Goal: Task Accomplishment & Management: Use online tool/utility

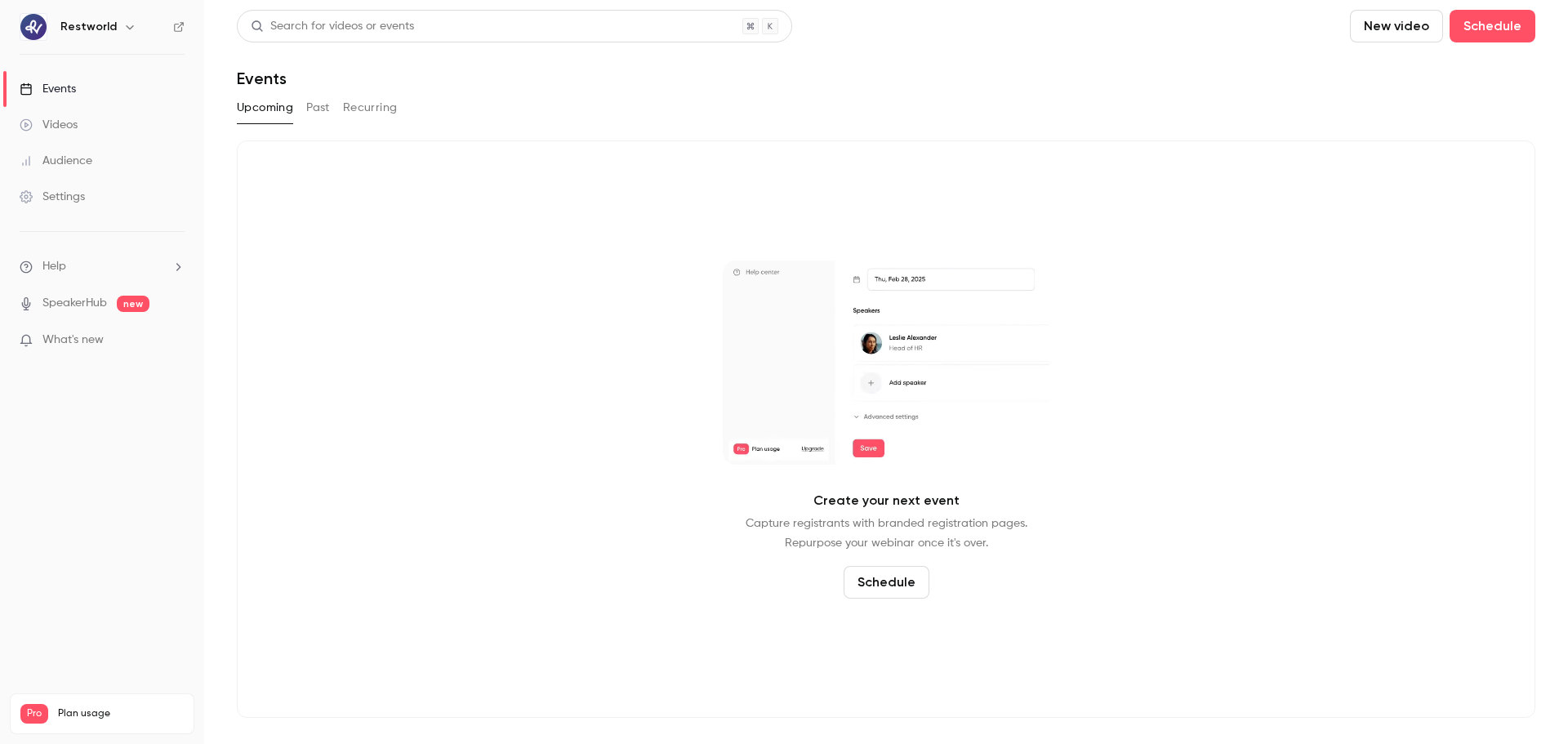
click at [109, 98] on link "Events" at bounding box center [102, 90] width 204 height 36
click at [324, 117] on button "Past" at bounding box center [318, 108] width 24 height 26
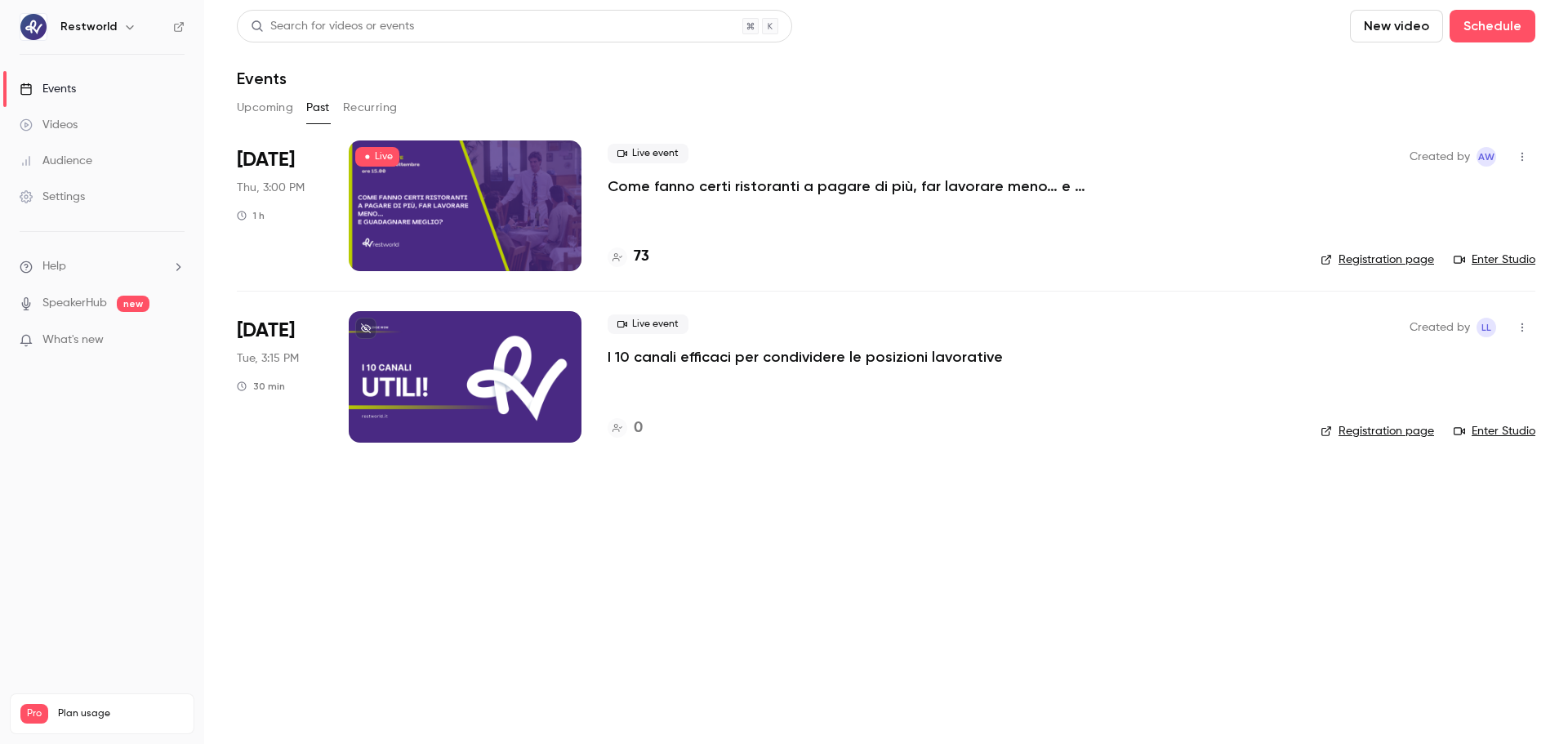
click at [852, 193] on p "Come fanno certi ristoranti a pagare di più, far lavorare meno… e guadagnare me…" at bounding box center [853, 186] width 490 height 20
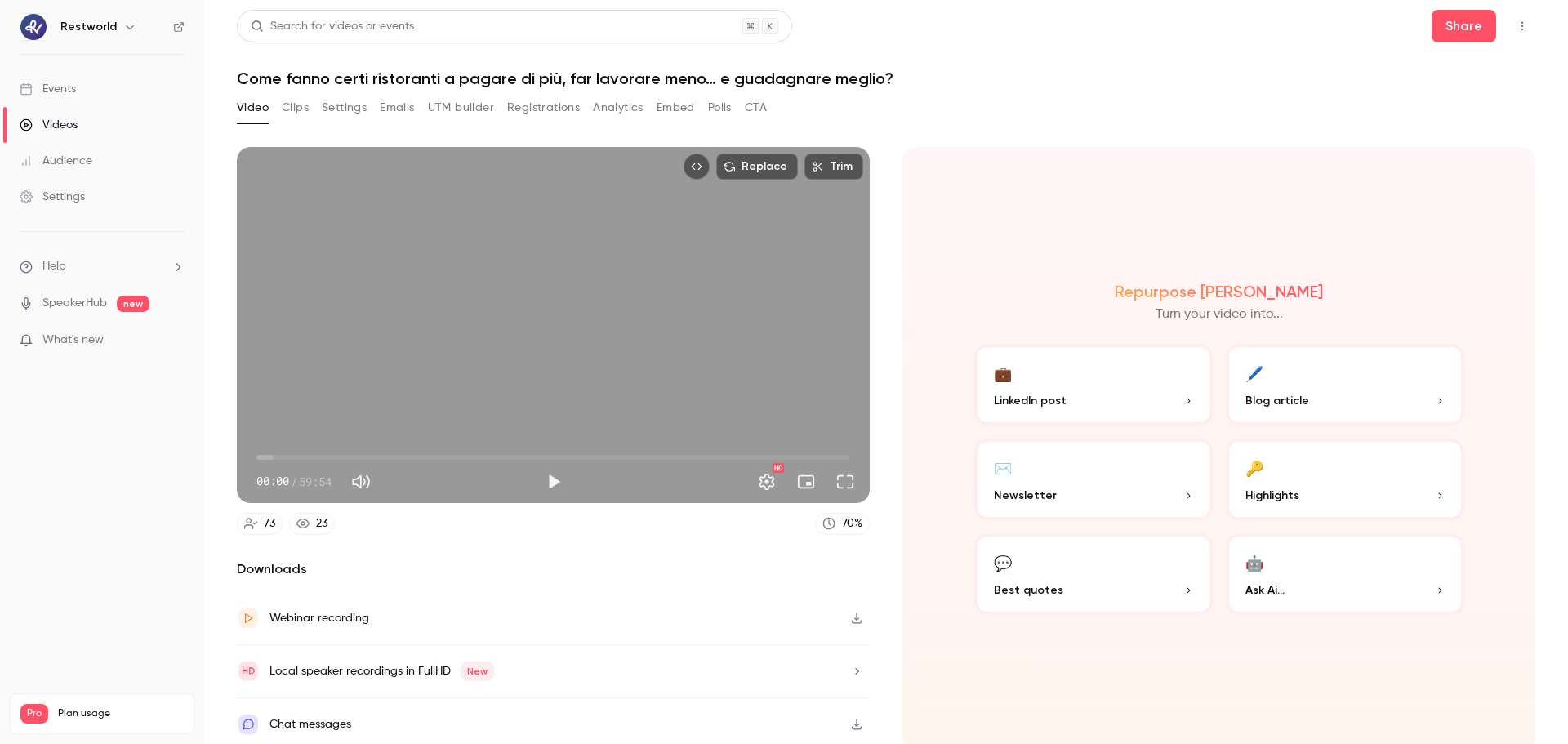
click at [1356, 386] on button "🖊️ Blog article" at bounding box center [1345, 385] width 239 height 81
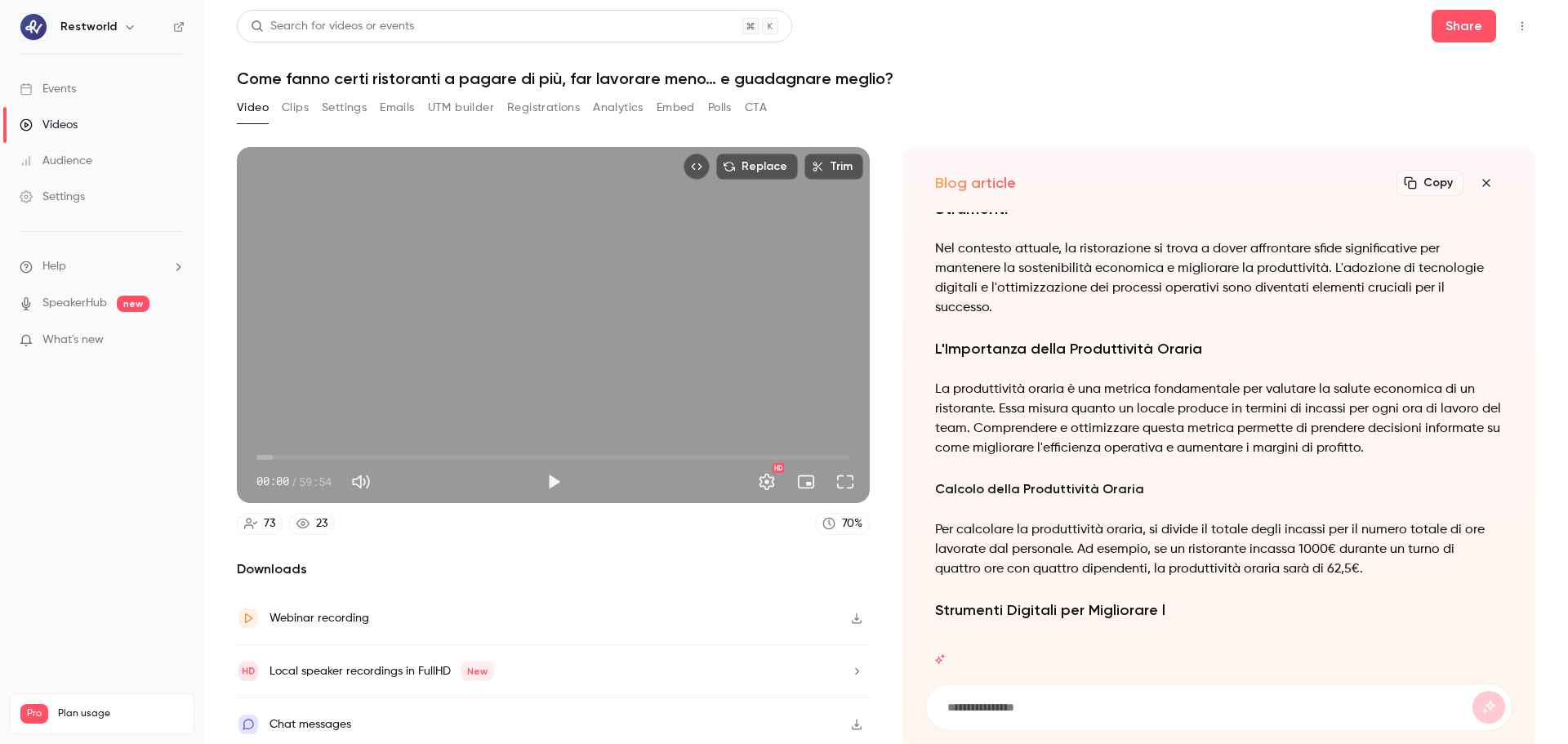
scroll to position [4, 0]
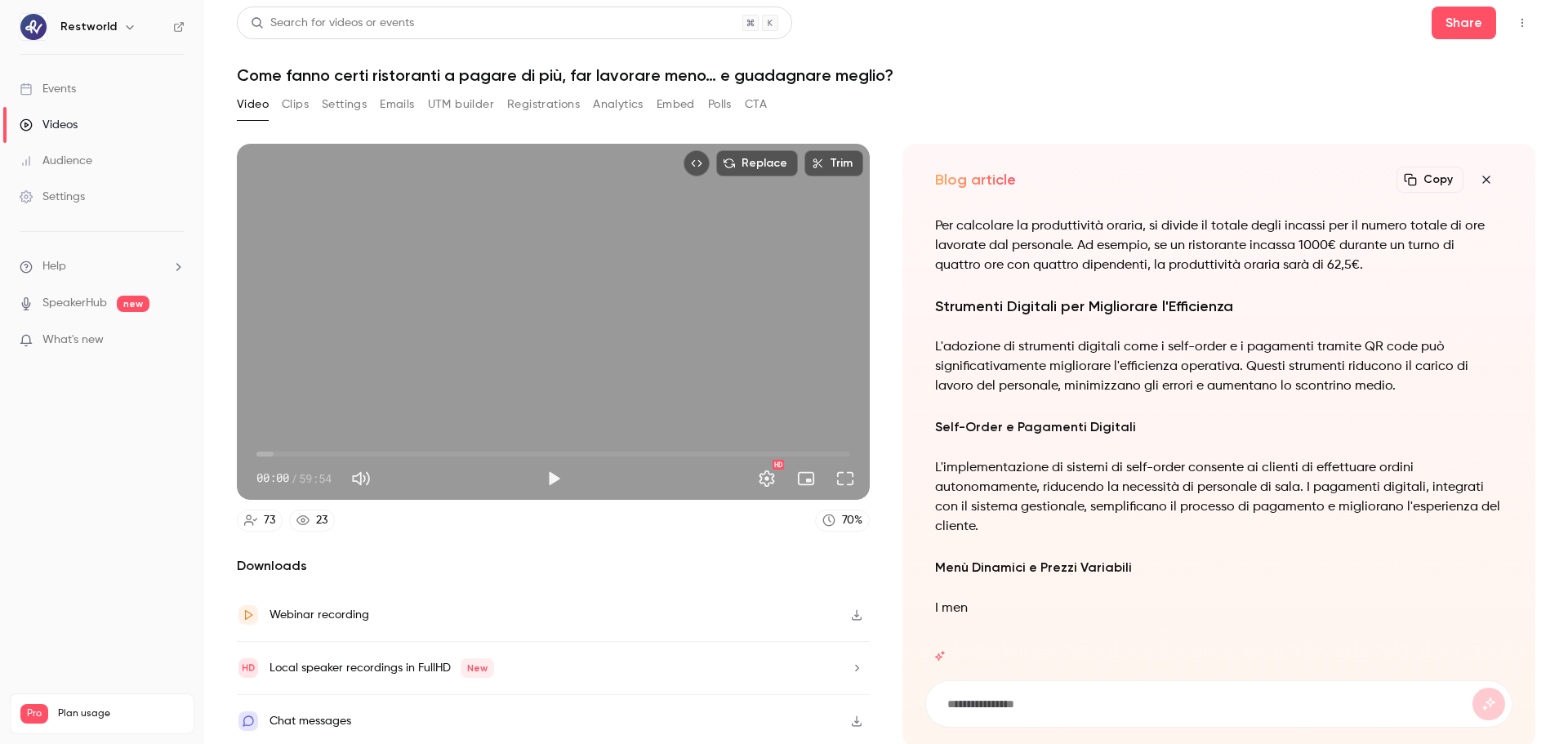
click at [622, 100] on button "Analytics" at bounding box center [618, 104] width 51 height 26
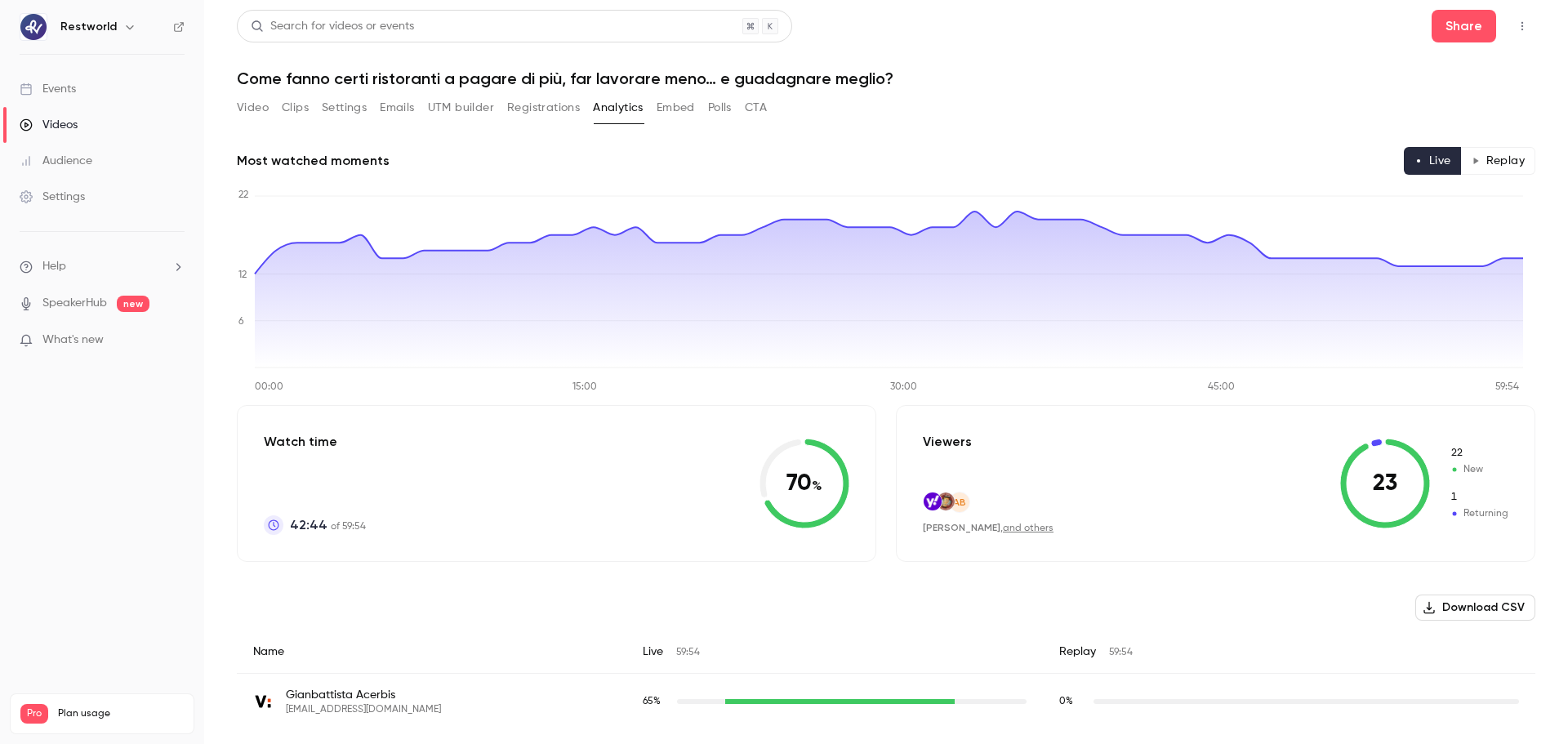
click at [540, 113] on button "Registrations" at bounding box center [544, 108] width 72 height 26
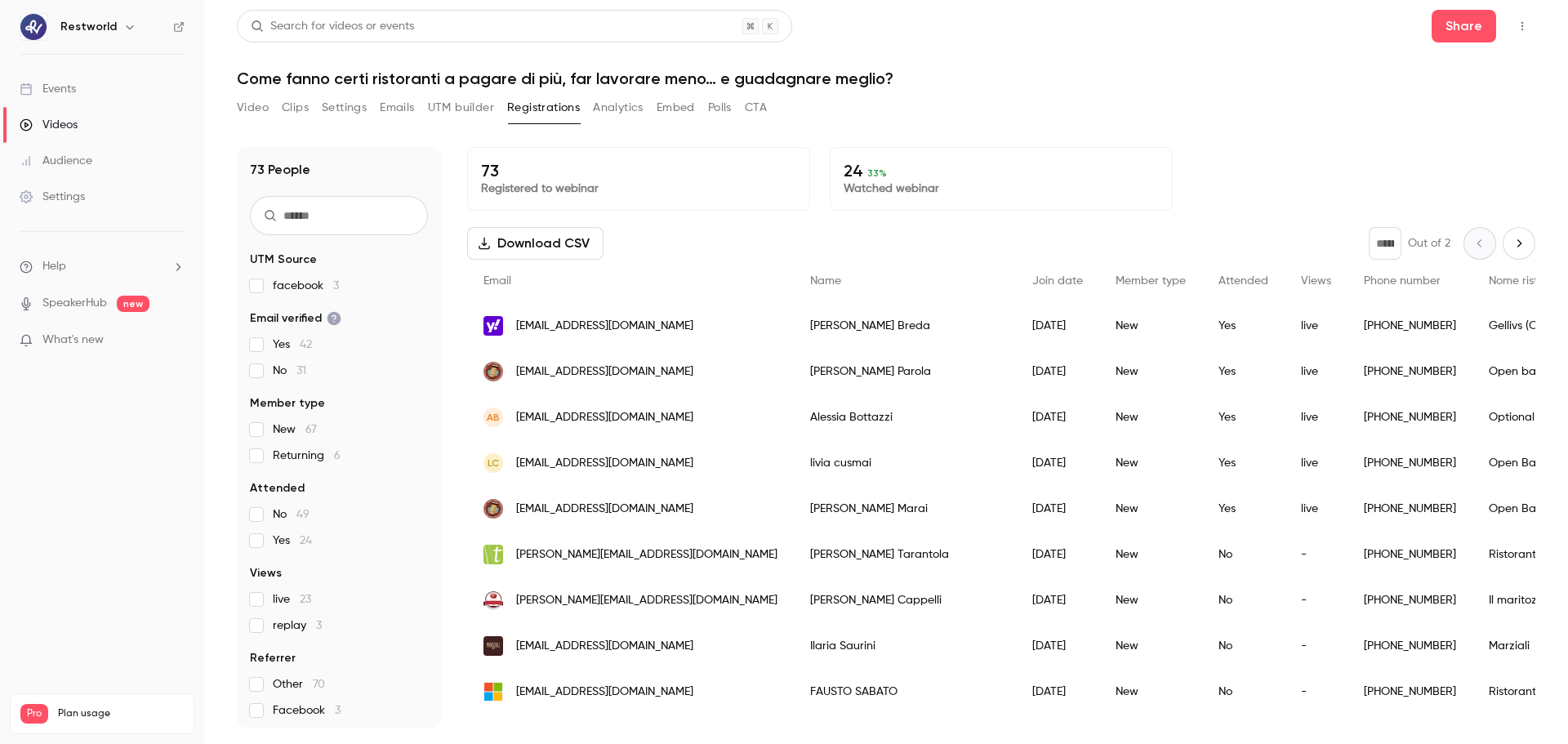
click at [564, 249] on button "Download CSV" at bounding box center [535, 243] width 137 height 33
click at [619, 117] on button "Analytics" at bounding box center [618, 108] width 51 height 26
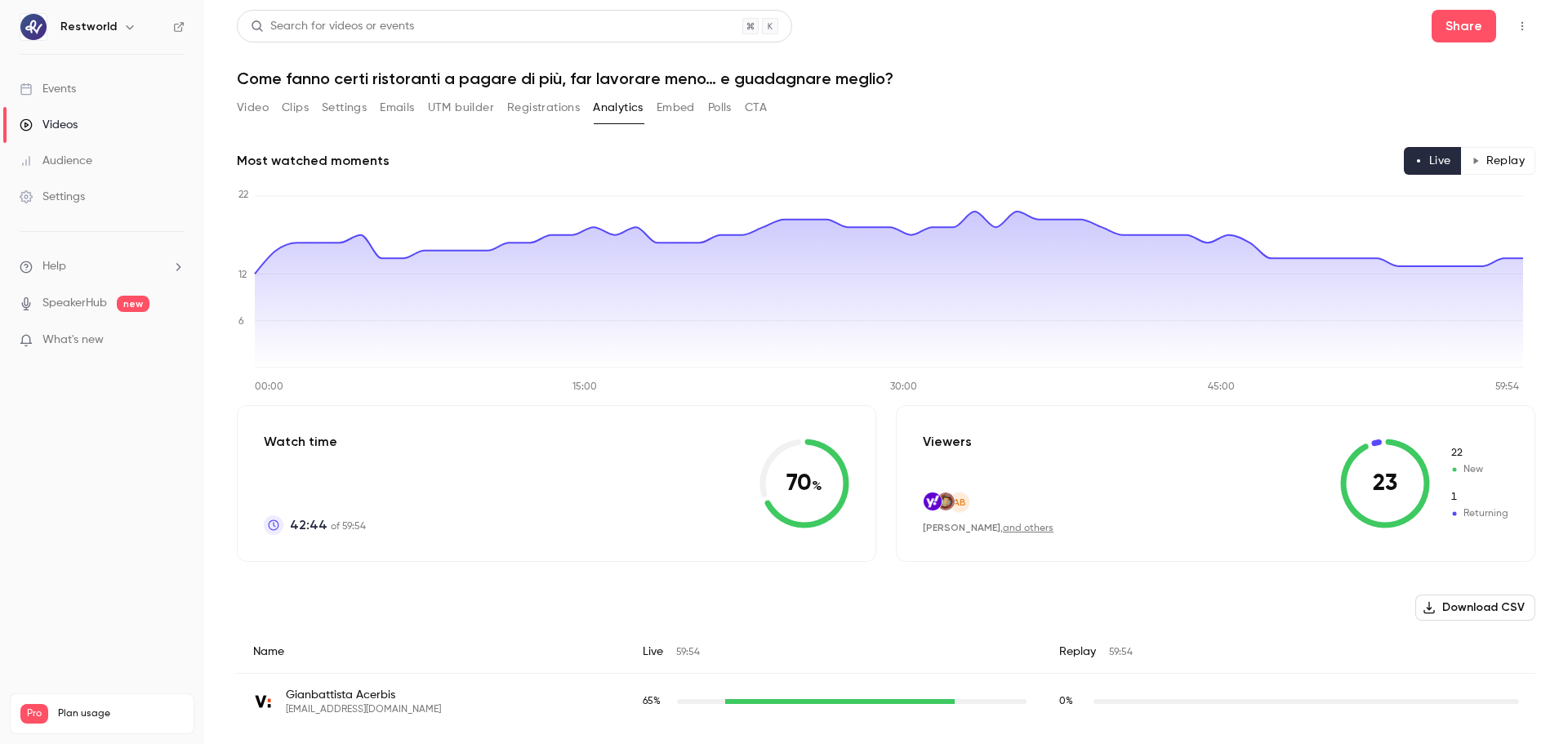
click at [686, 112] on button "Embed" at bounding box center [676, 108] width 38 height 26
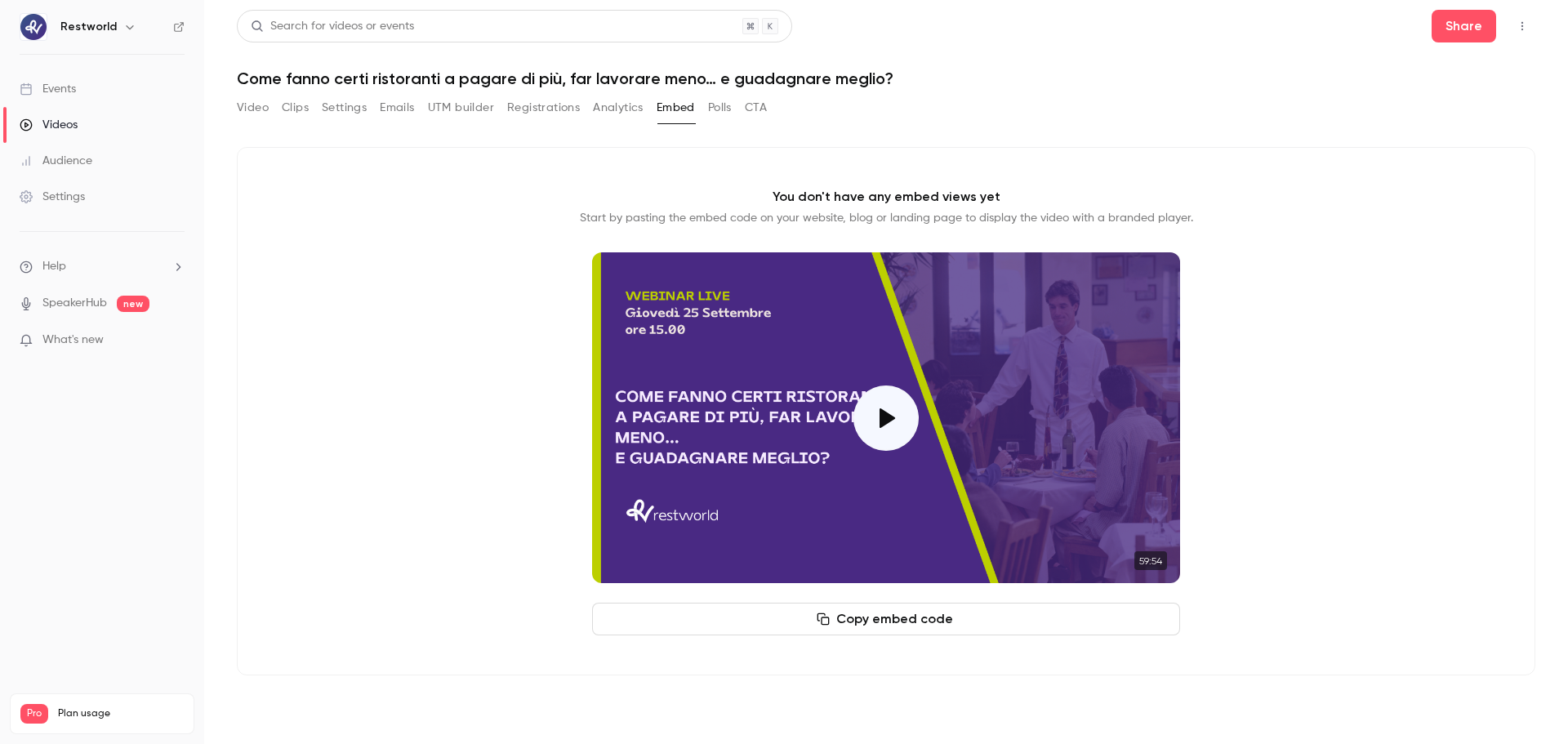
click at [732, 114] on button "Polls" at bounding box center [720, 108] width 24 height 26
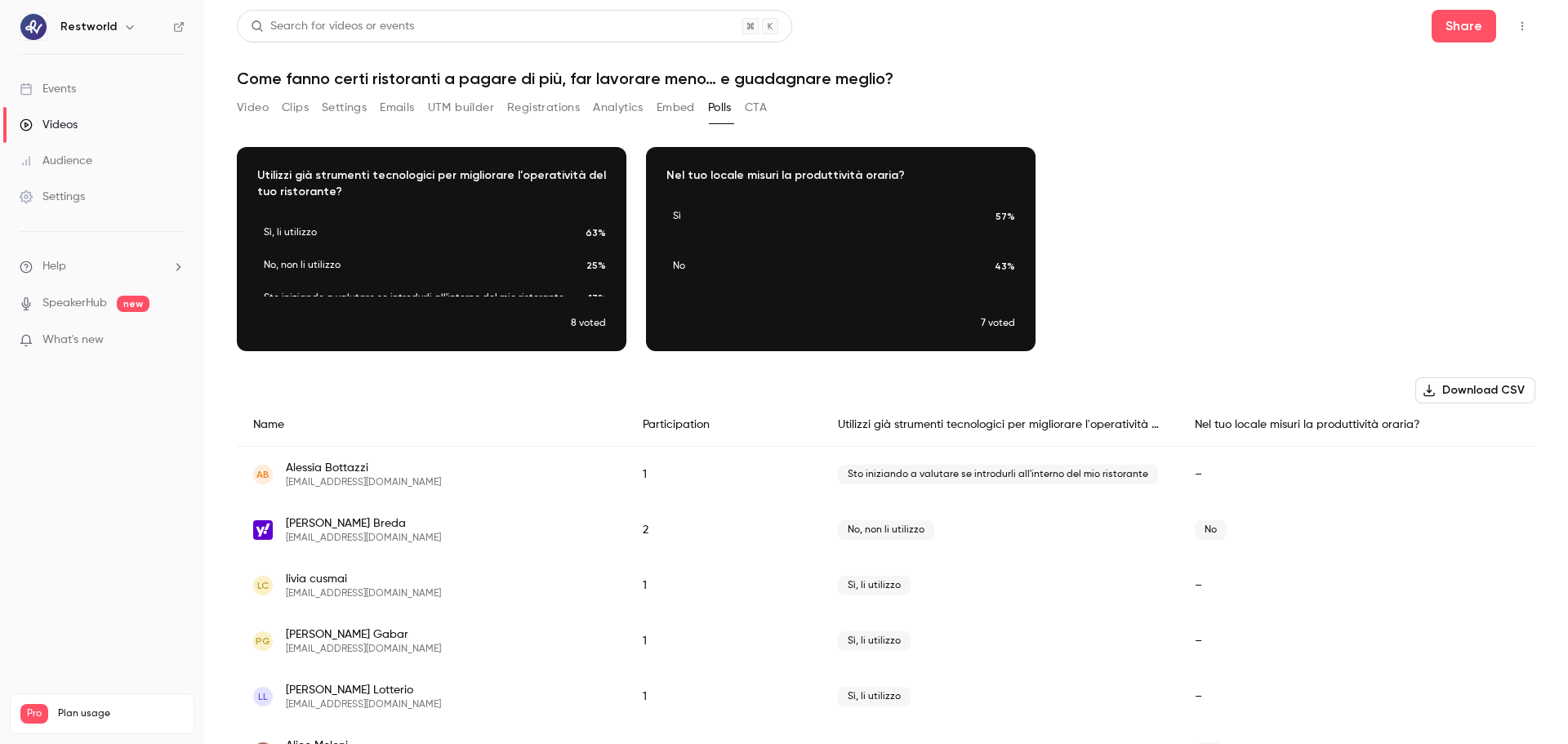
click at [432, 241] on icon "button" at bounding box center [432, 237] width 13 height 12
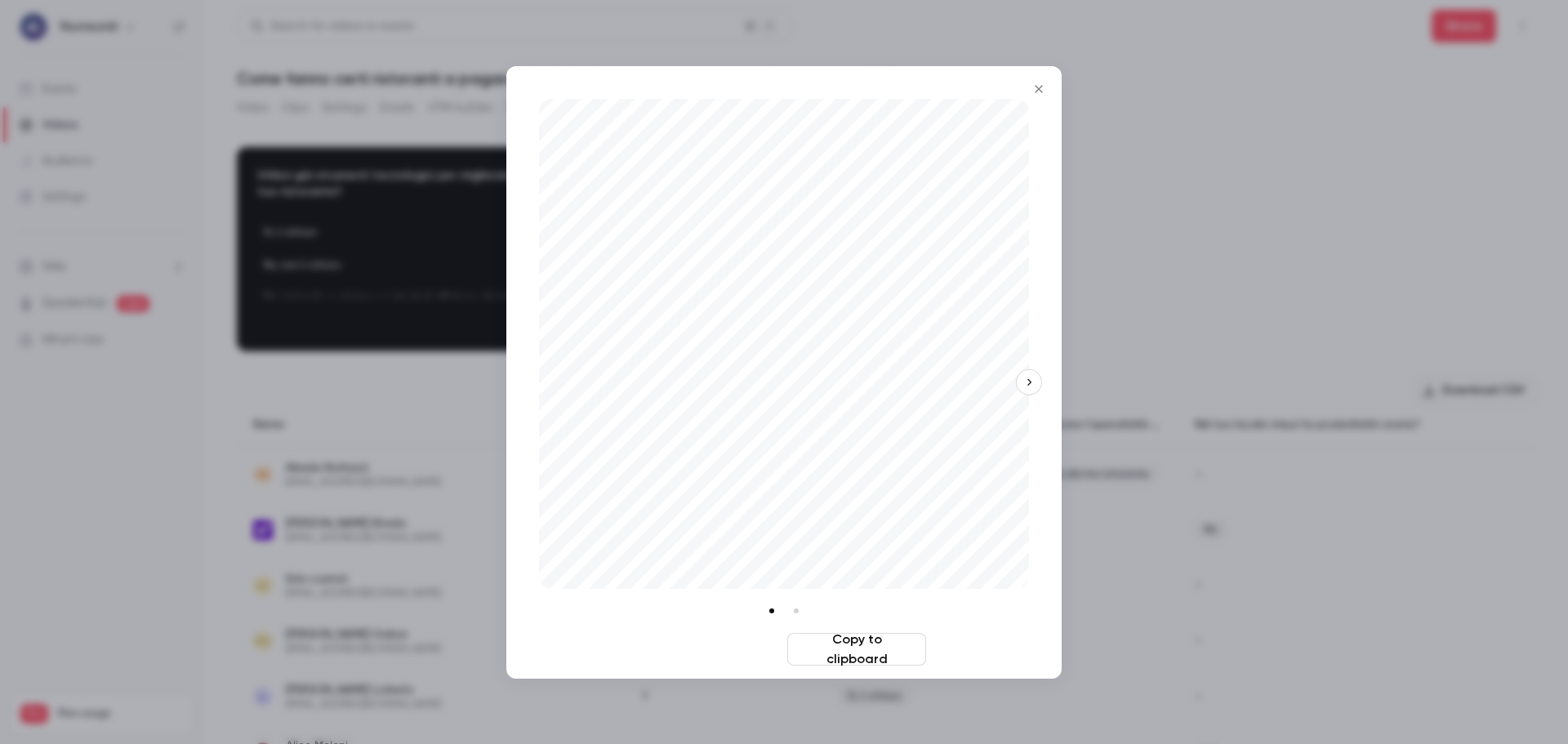
click at [717, 653] on button "Download image" at bounding box center [711, 650] width 138 height 33
drag, startPoint x: 1037, startPoint y: 89, endPoint x: 1017, endPoint y: 101, distance: 23.3
click at [1037, 89] on icon "Close" at bounding box center [1039, 89] width 20 height 13
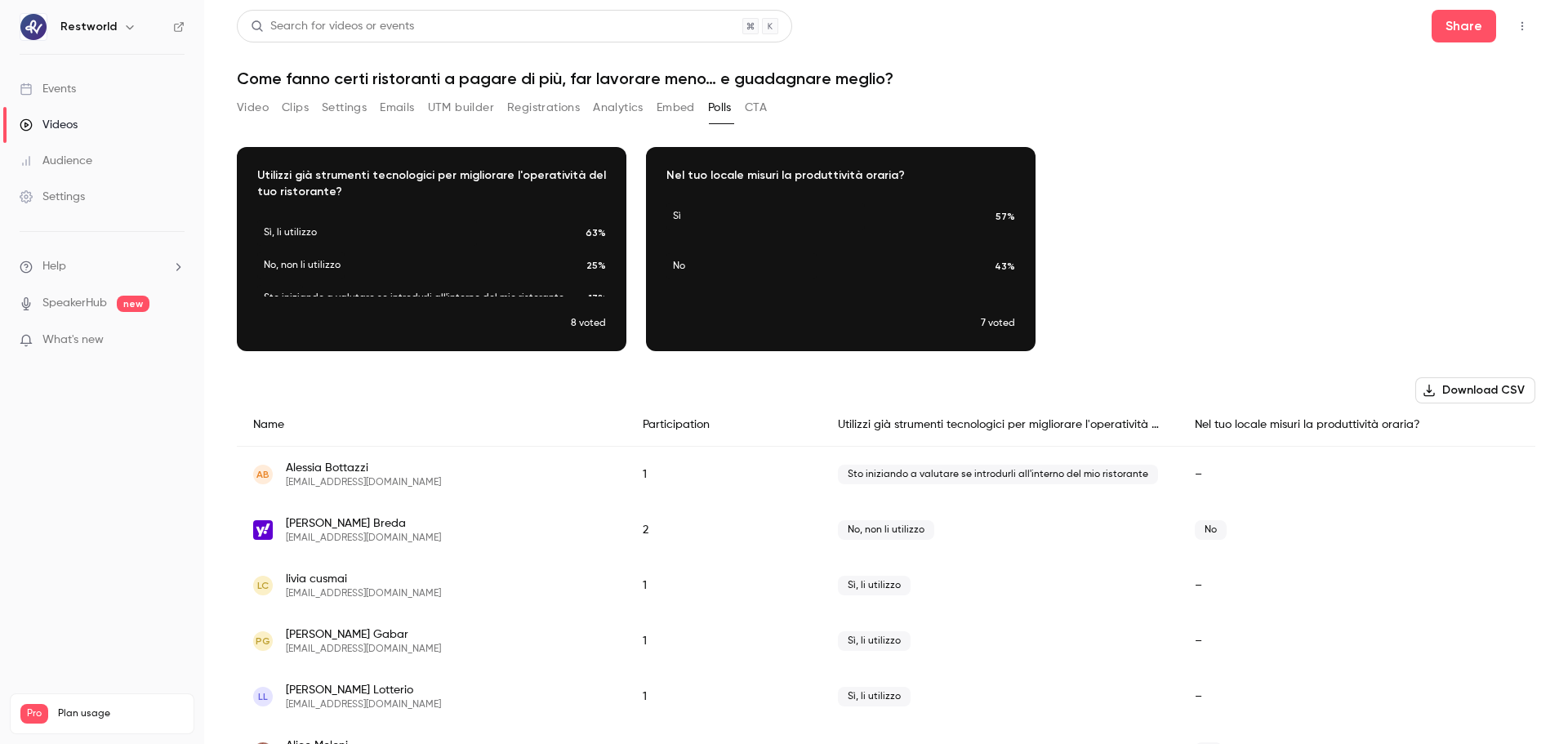
click at [835, 232] on icon "button" at bounding box center [841, 237] width 13 height 12
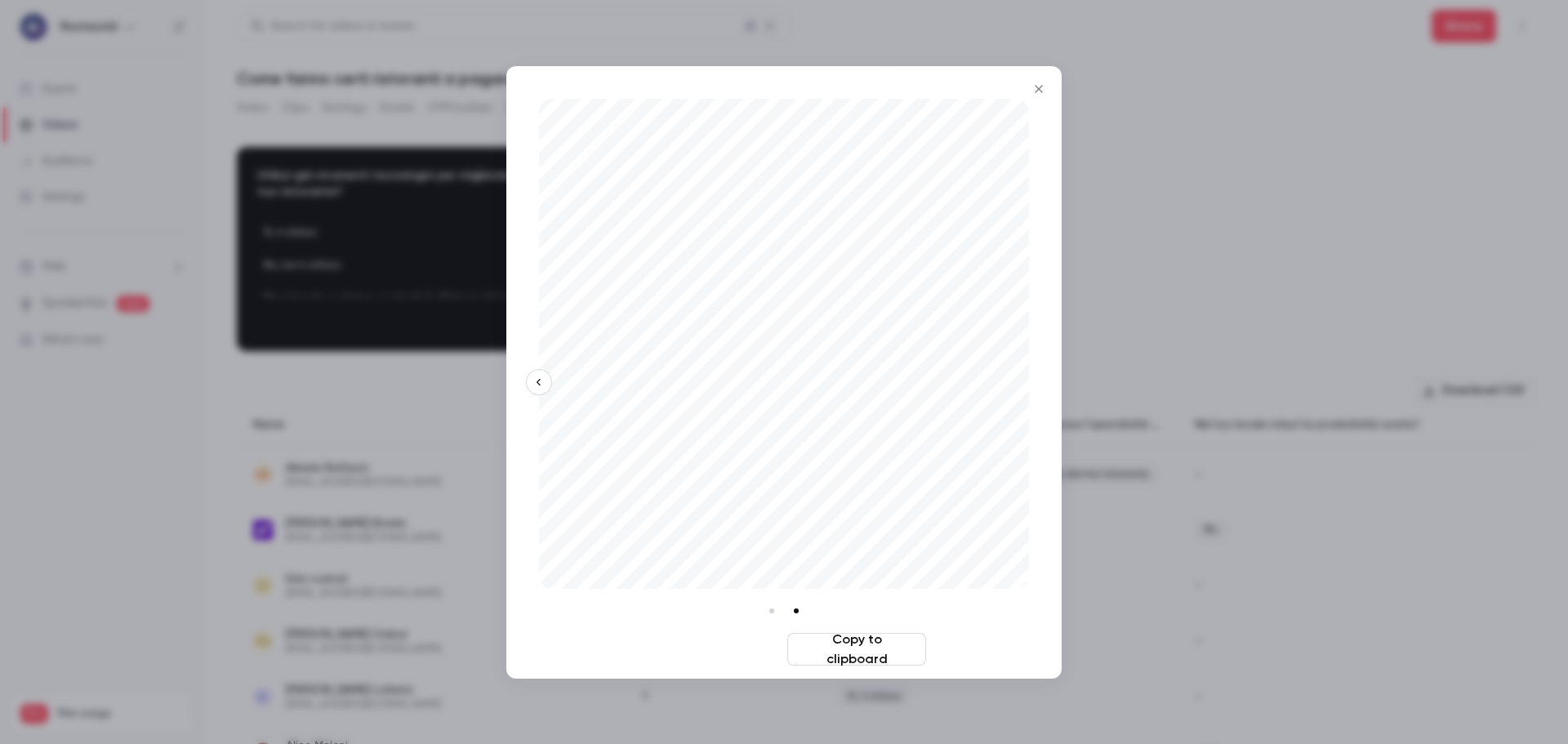
click at [700, 644] on button "Download image" at bounding box center [711, 650] width 138 height 33
click at [1041, 88] on icon "Close" at bounding box center [1039, 89] width 20 height 13
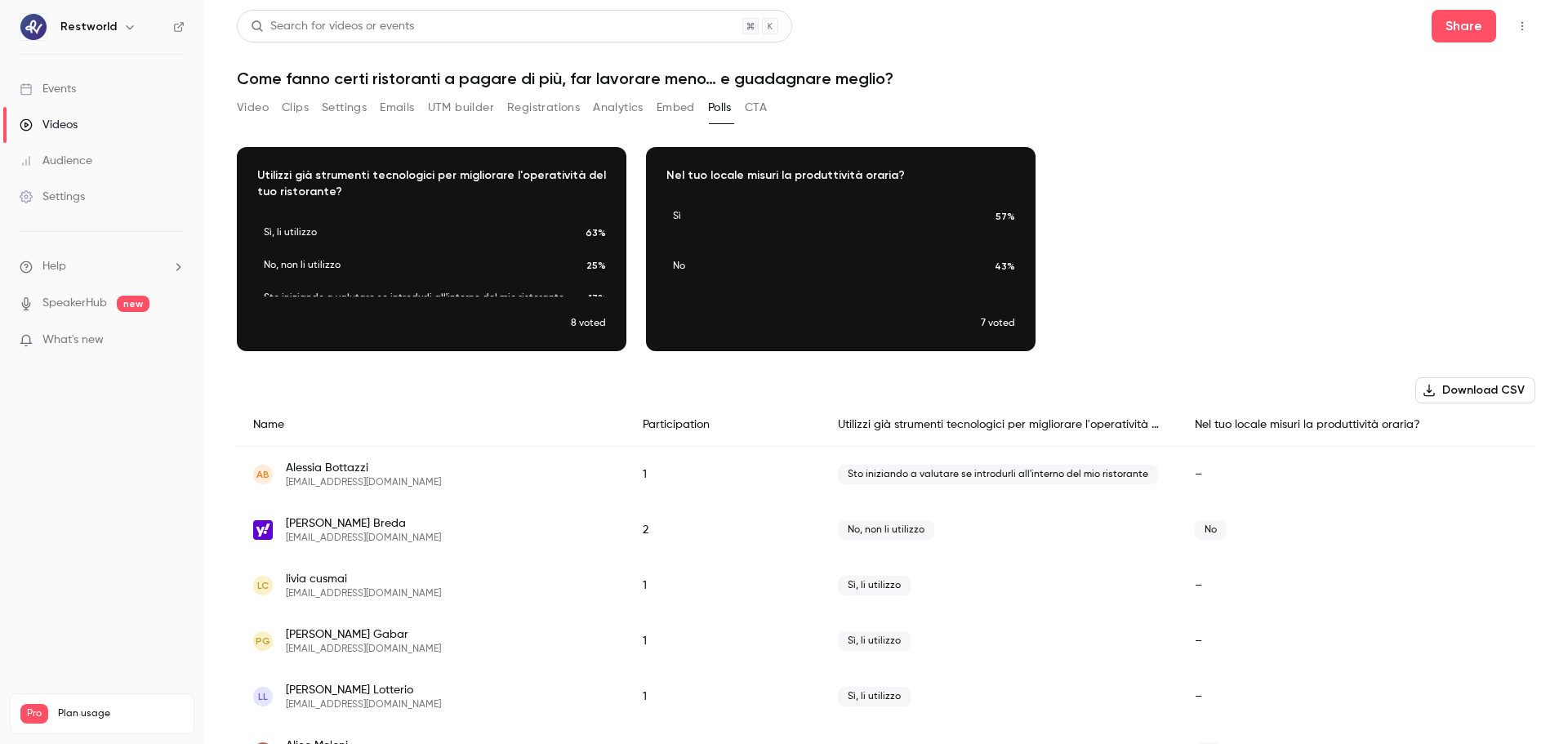
click at [518, 113] on button "Registrations" at bounding box center [544, 108] width 72 height 26
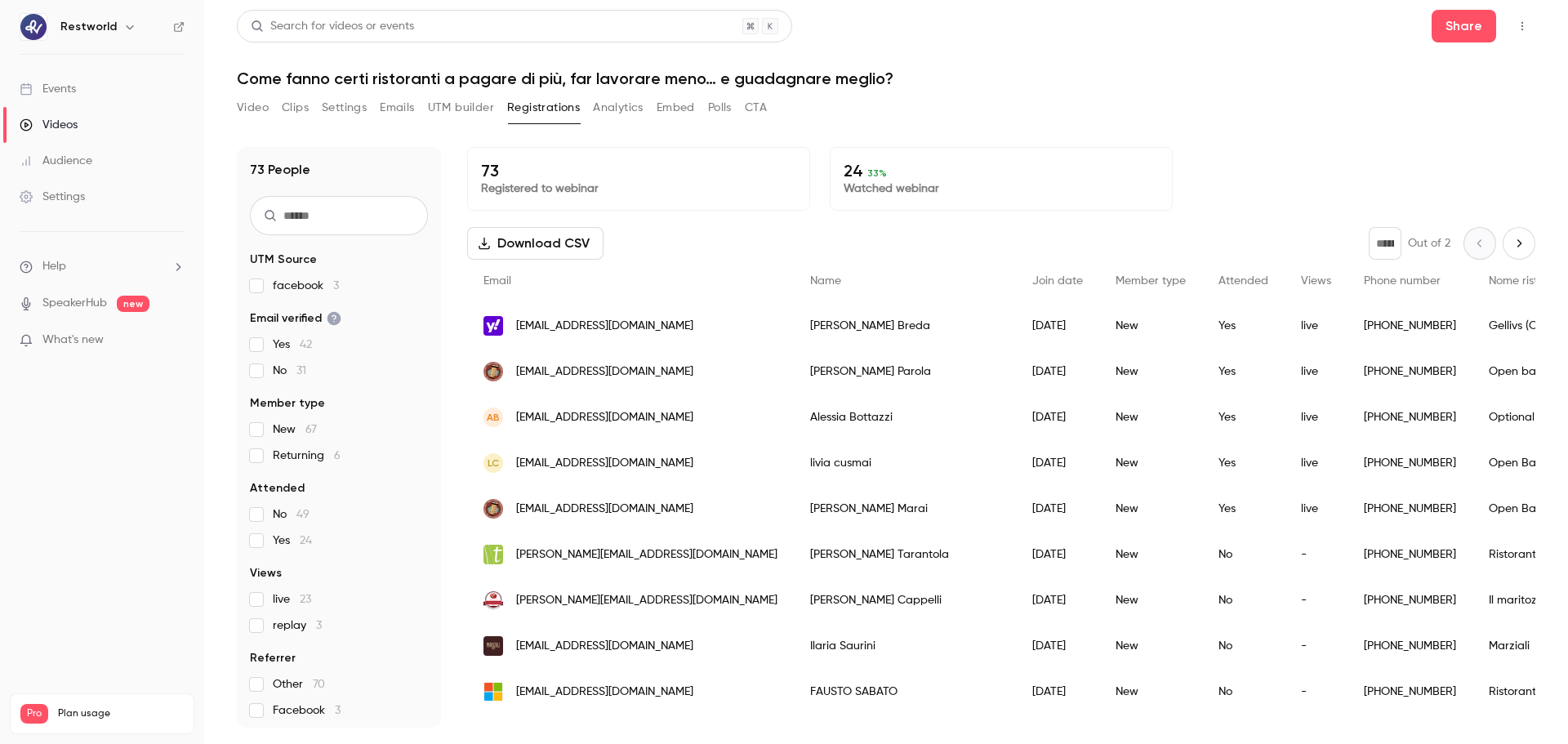
click at [242, 107] on button "Video" at bounding box center [252, 108] width 32 height 26
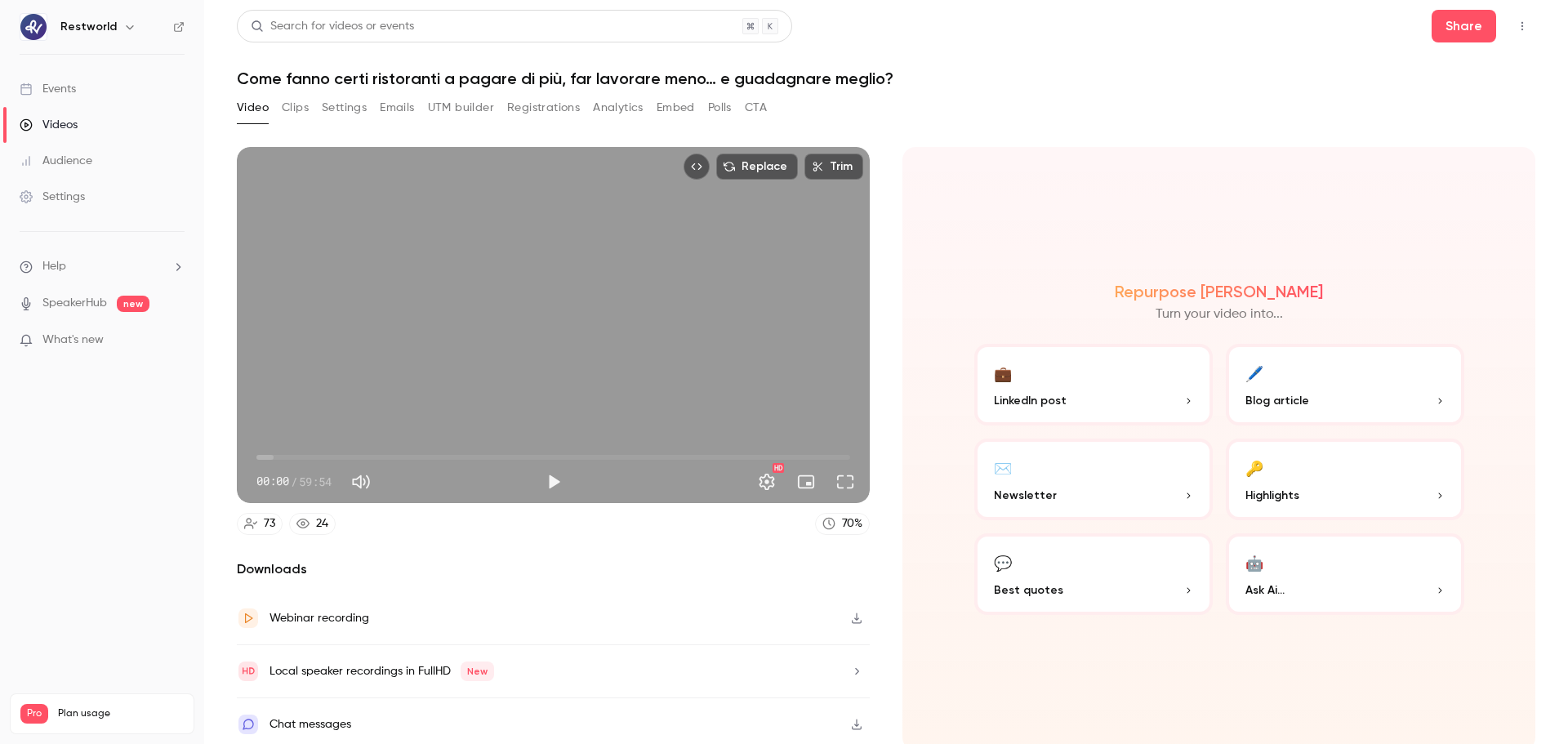
scroll to position [4, 0]
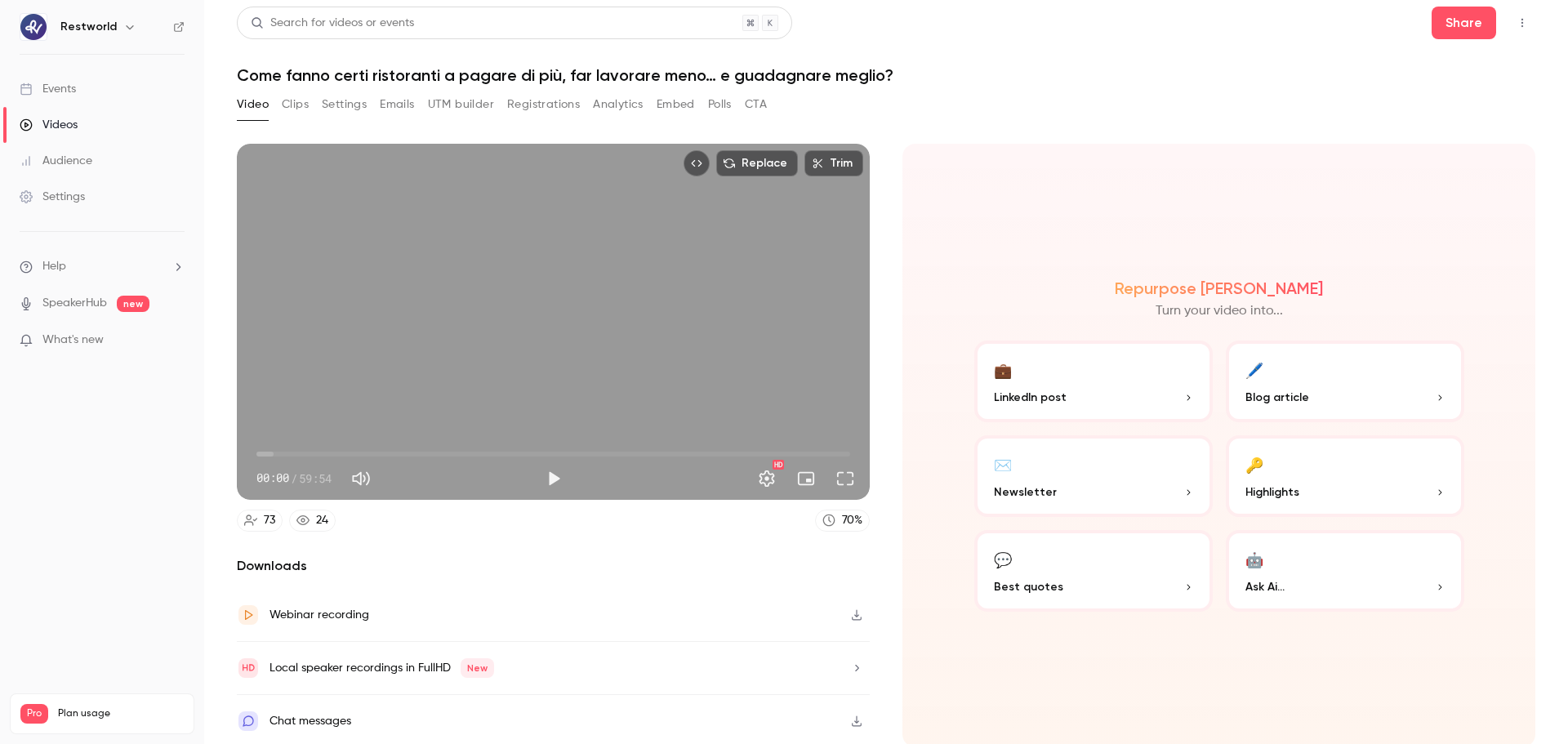
click at [771, 659] on div "Local speaker recordings in FullHD New" at bounding box center [554, 669] width 633 height 53
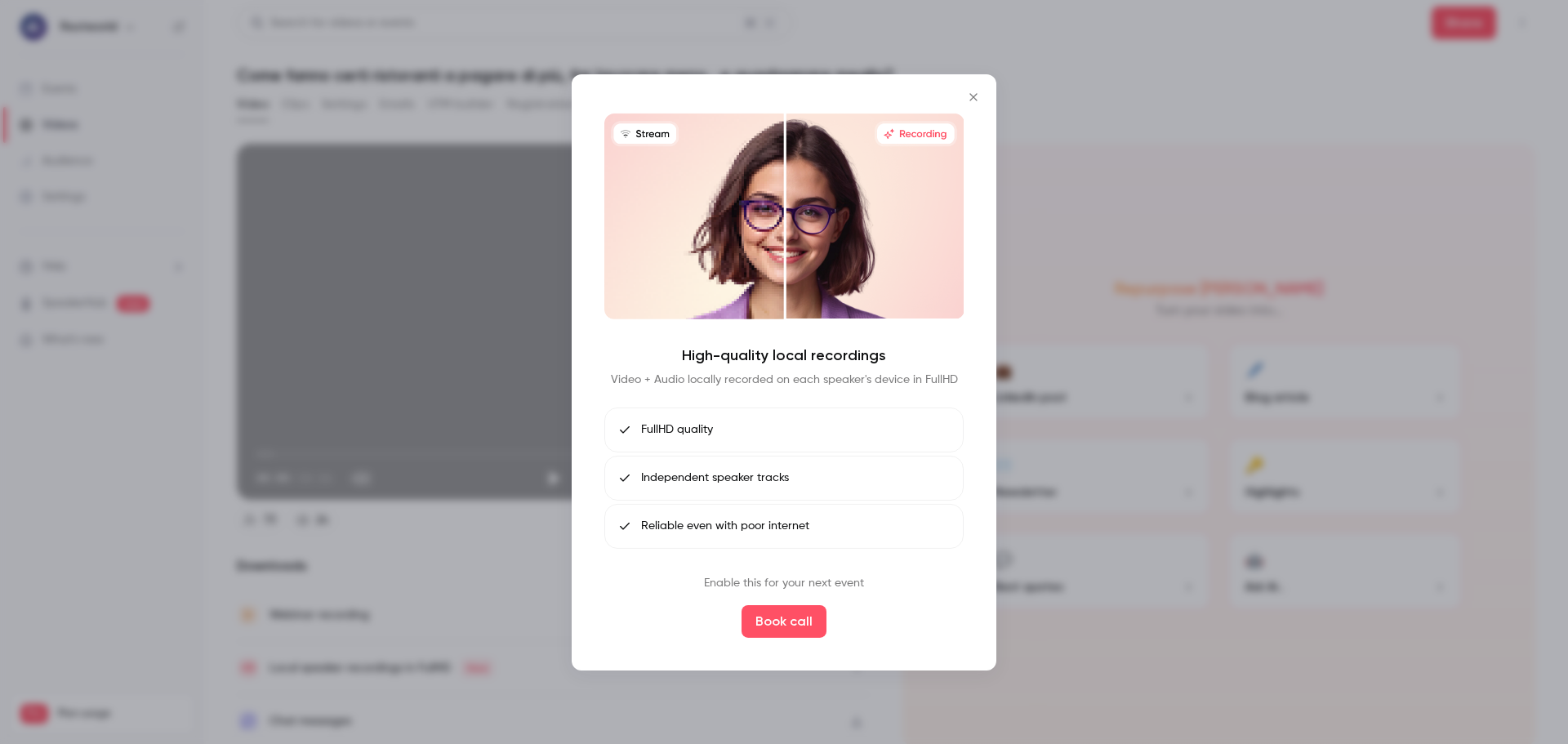
click at [976, 95] on icon "Close" at bounding box center [974, 97] width 7 height 7
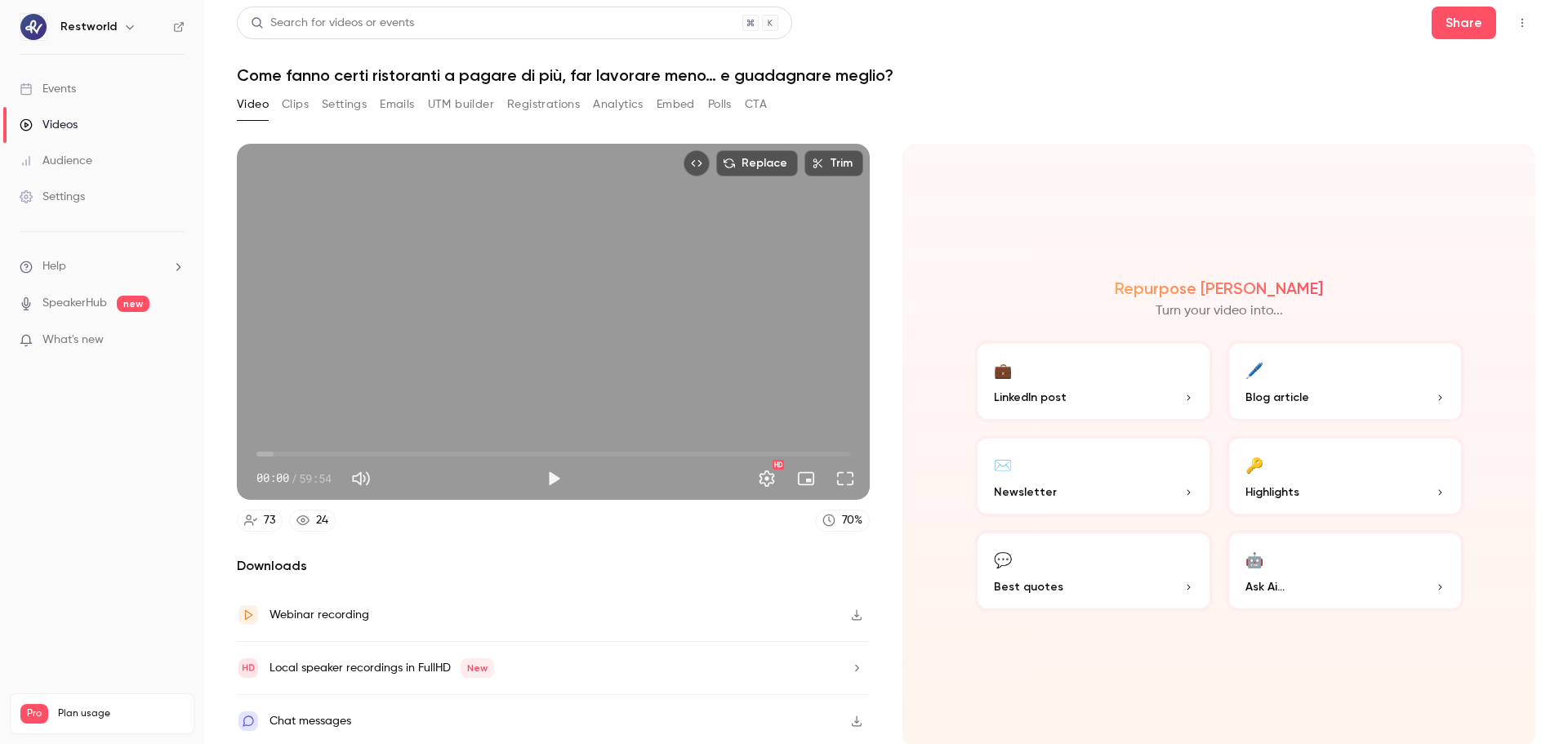
click at [306, 101] on button "Clips" at bounding box center [295, 104] width 27 height 26
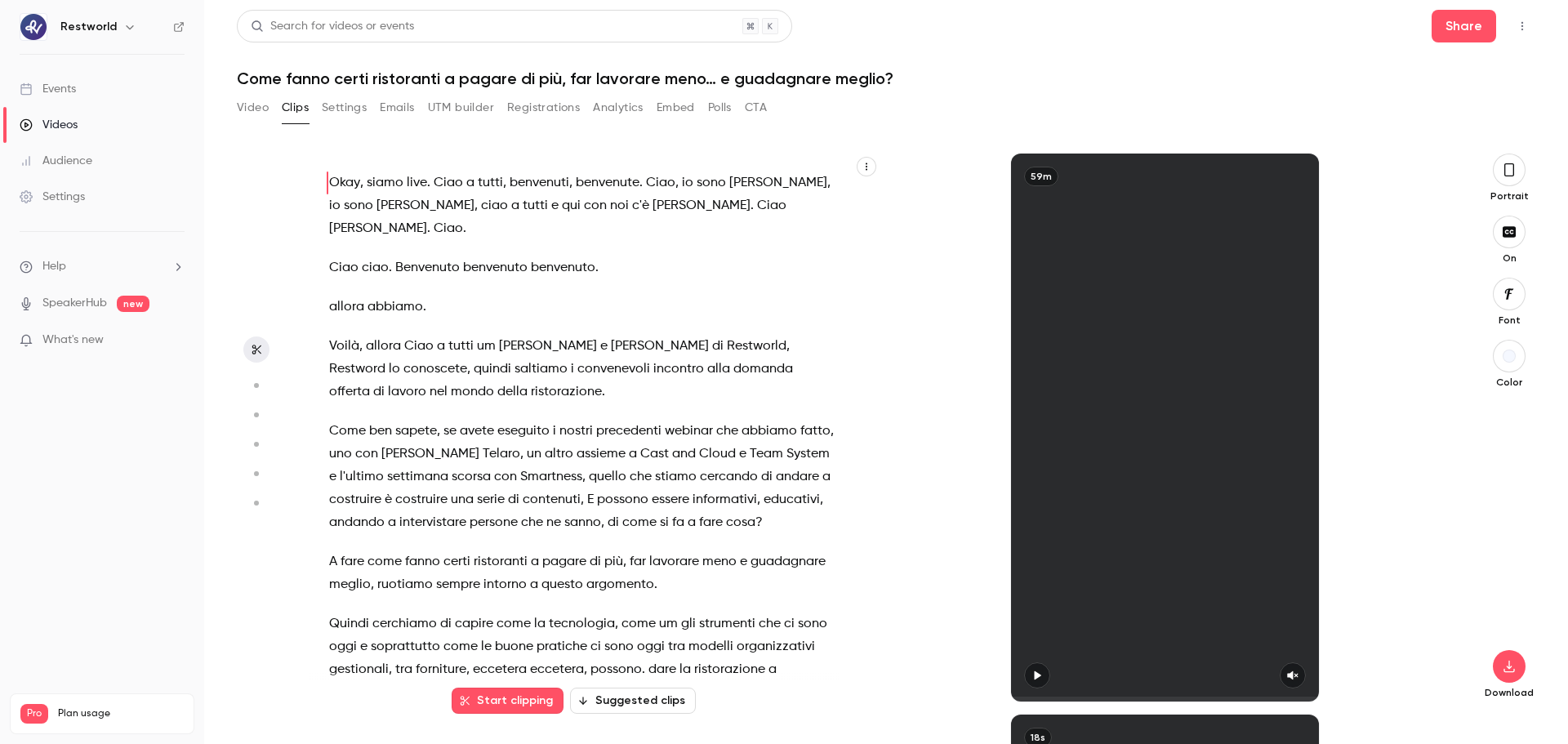
click at [348, 110] on button "Settings" at bounding box center [345, 108] width 45 height 26
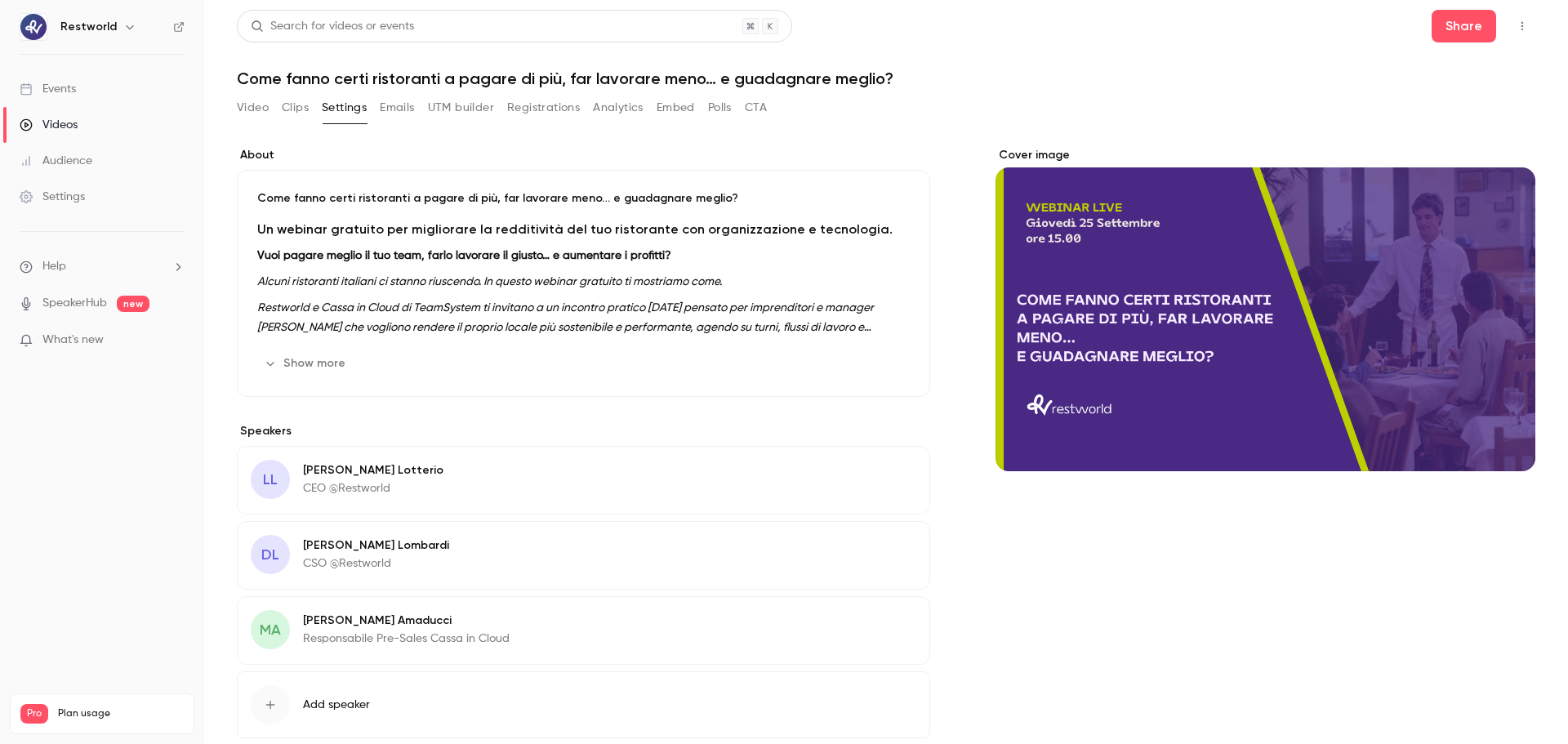
click at [403, 113] on button "Emails" at bounding box center [397, 108] width 34 height 26
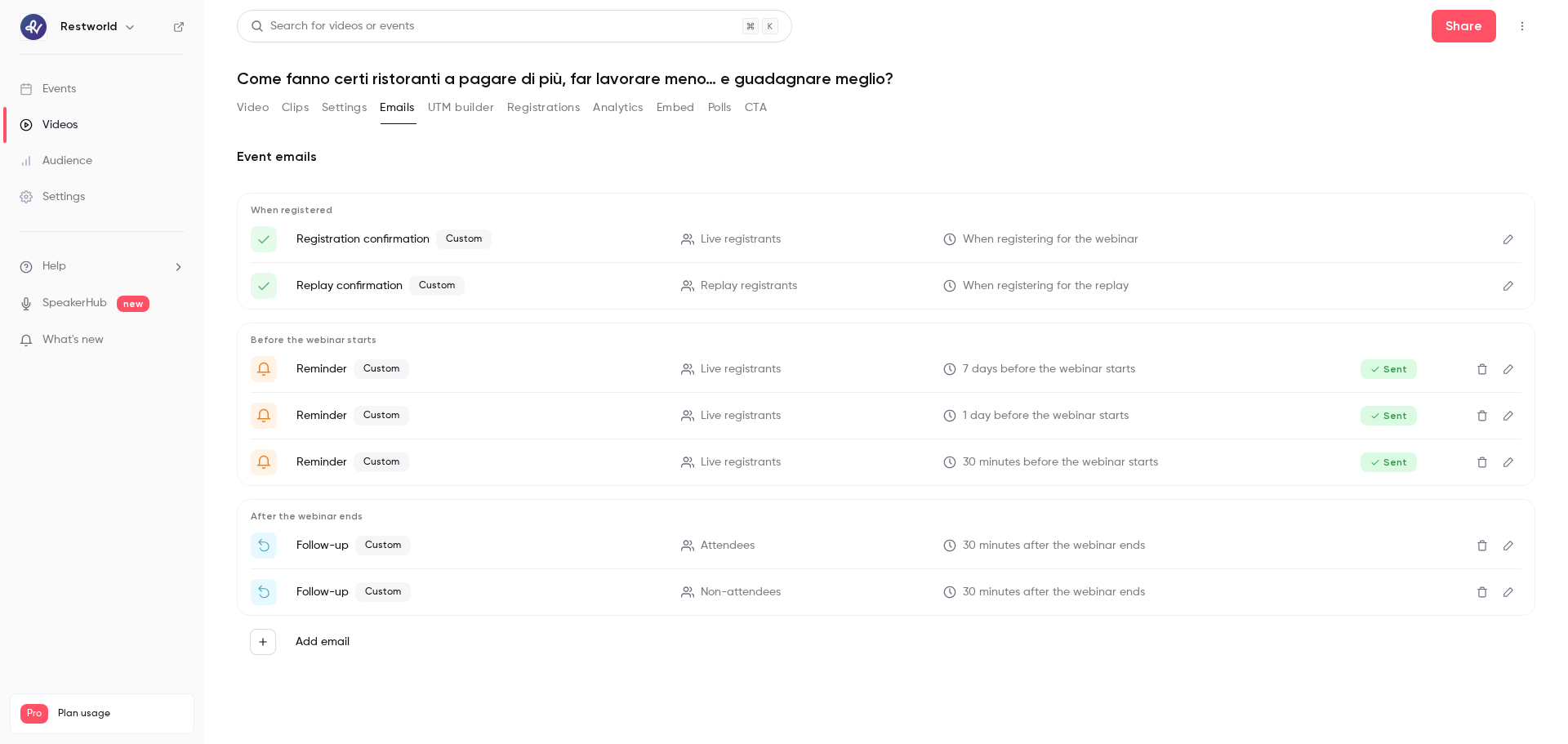
click at [462, 113] on button "UTM builder" at bounding box center [461, 108] width 66 height 26
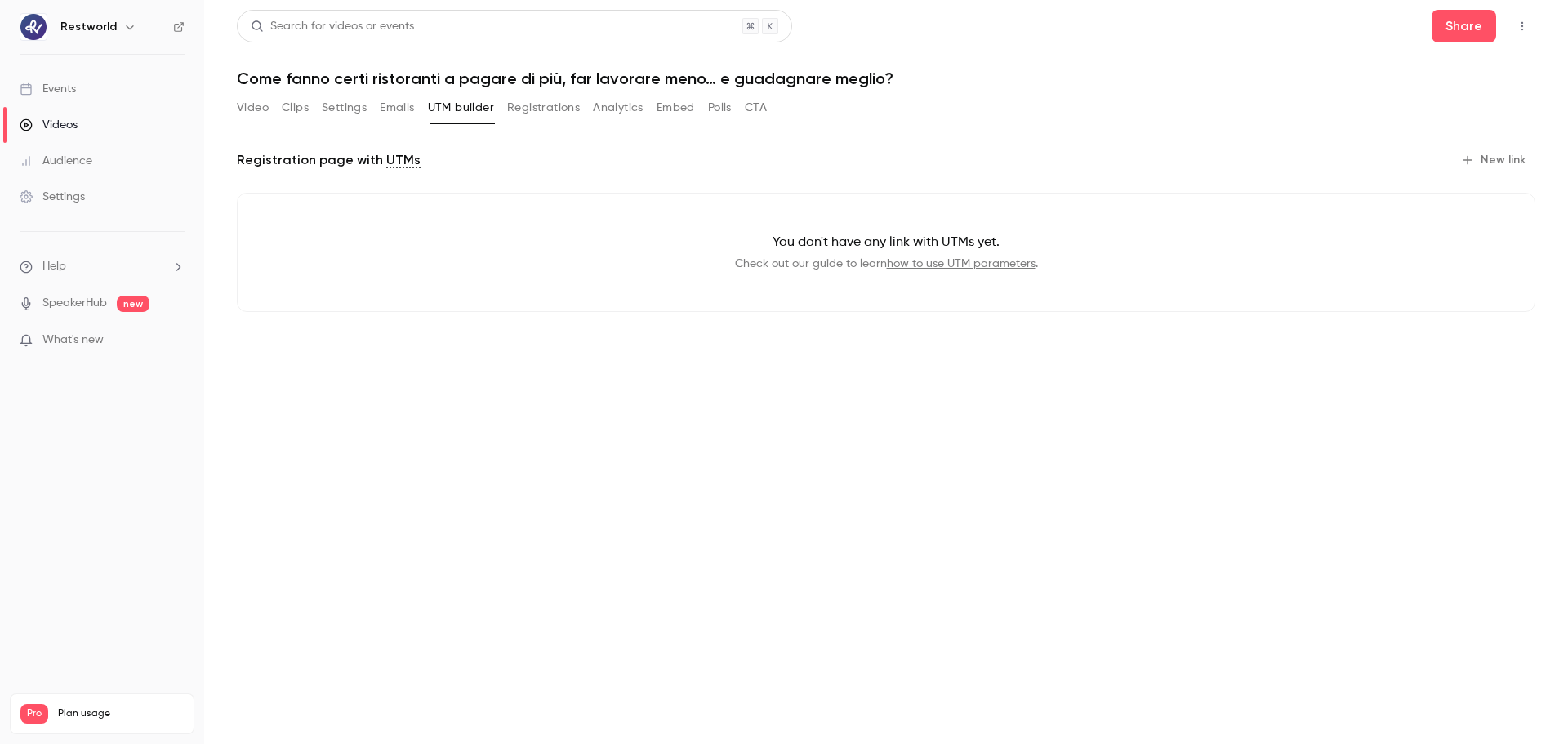
click at [540, 107] on button "Registrations" at bounding box center [544, 108] width 72 height 26
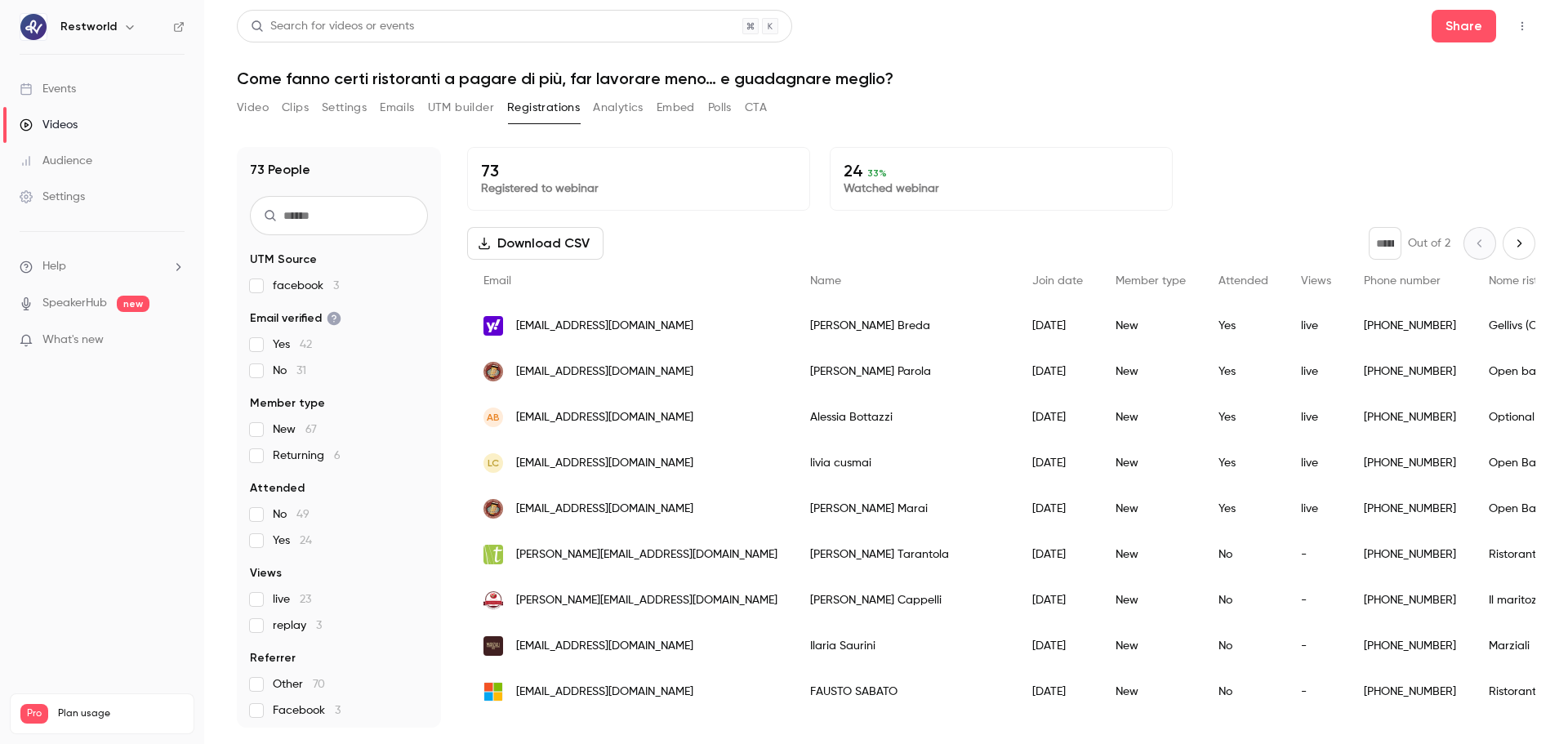
click at [633, 110] on button "Analytics" at bounding box center [618, 108] width 51 height 26
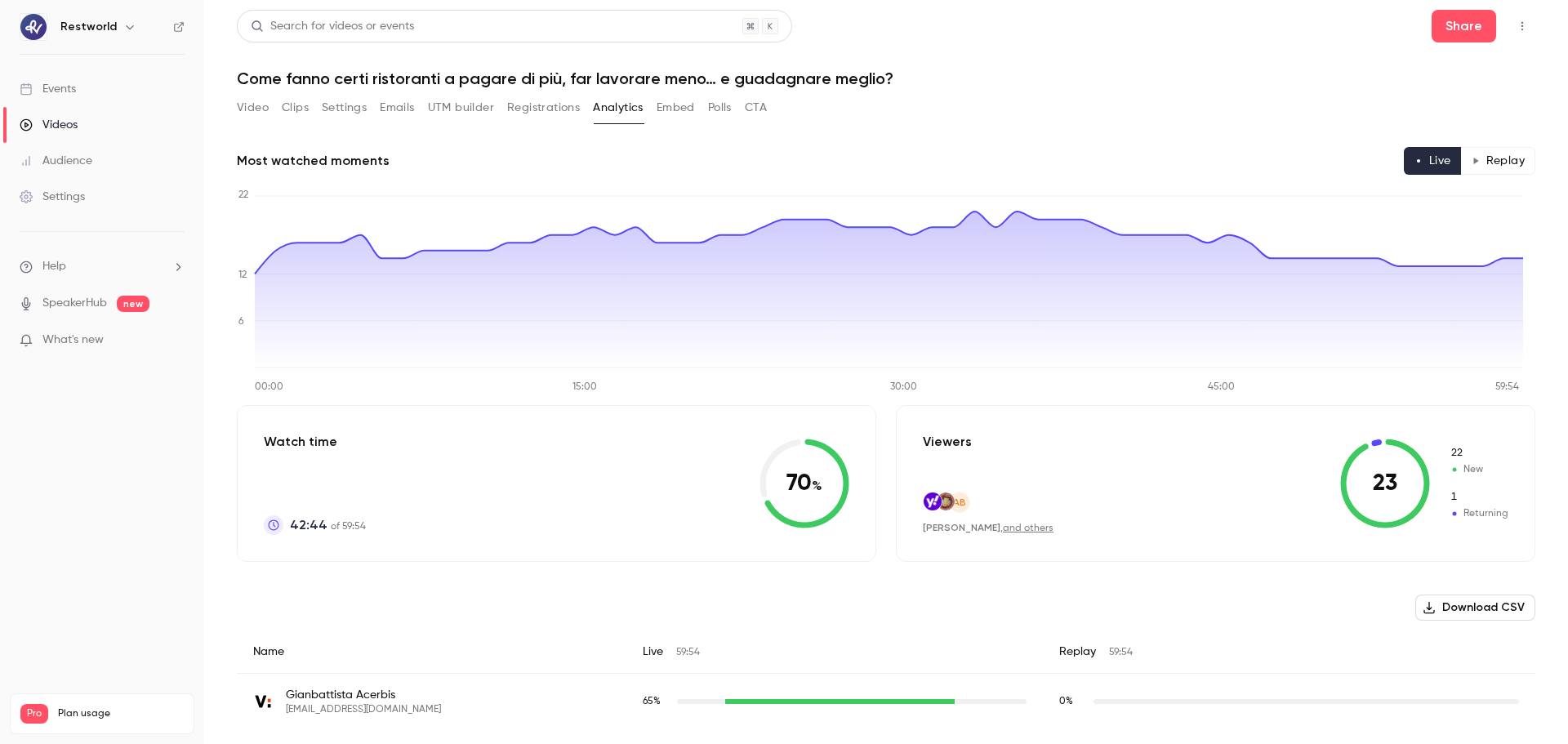
click at [683, 120] on button "Embed" at bounding box center [676, 108] width 38 height 26
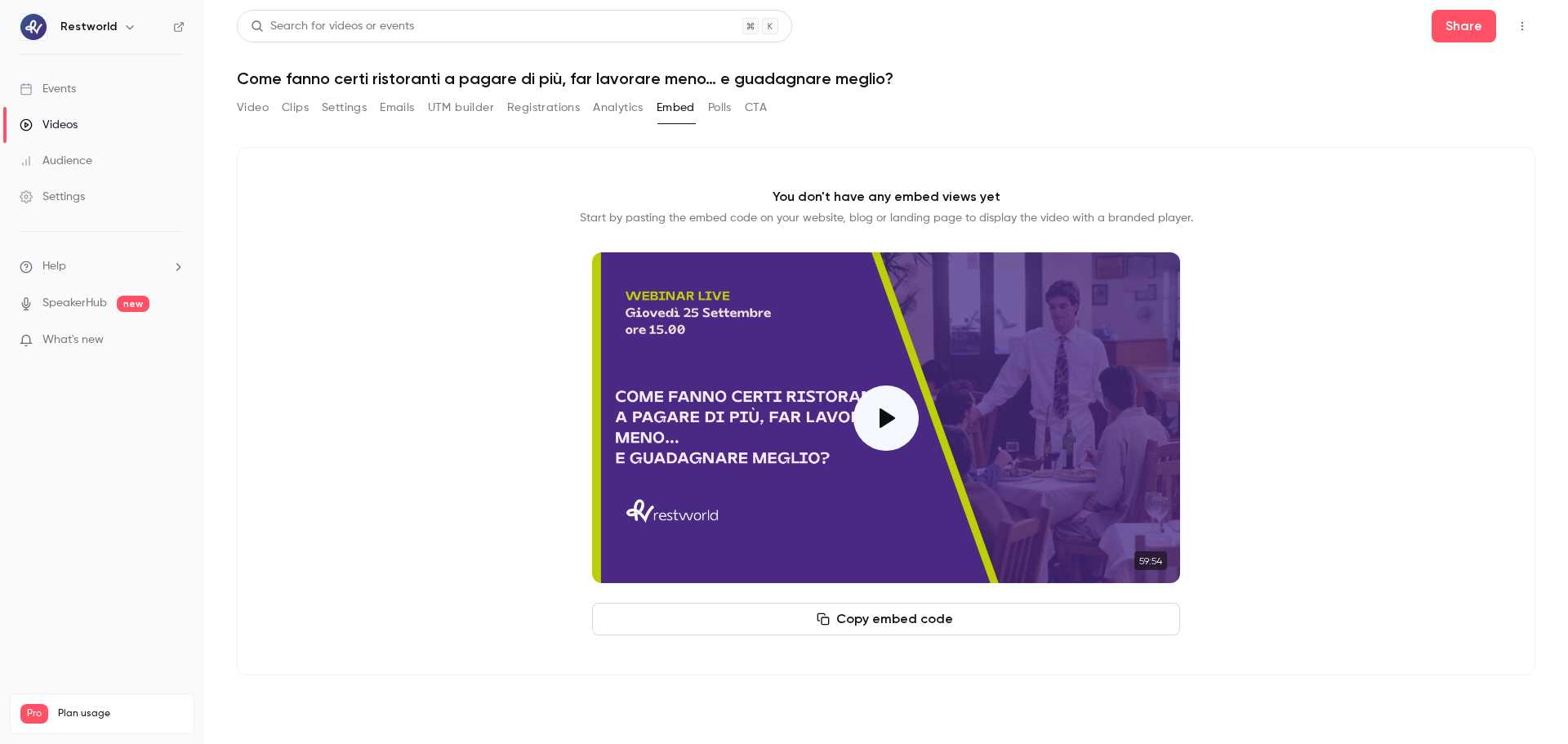
click at [715, 117] on button "Polls" at bounding box center [720, 108] width 24 height 26
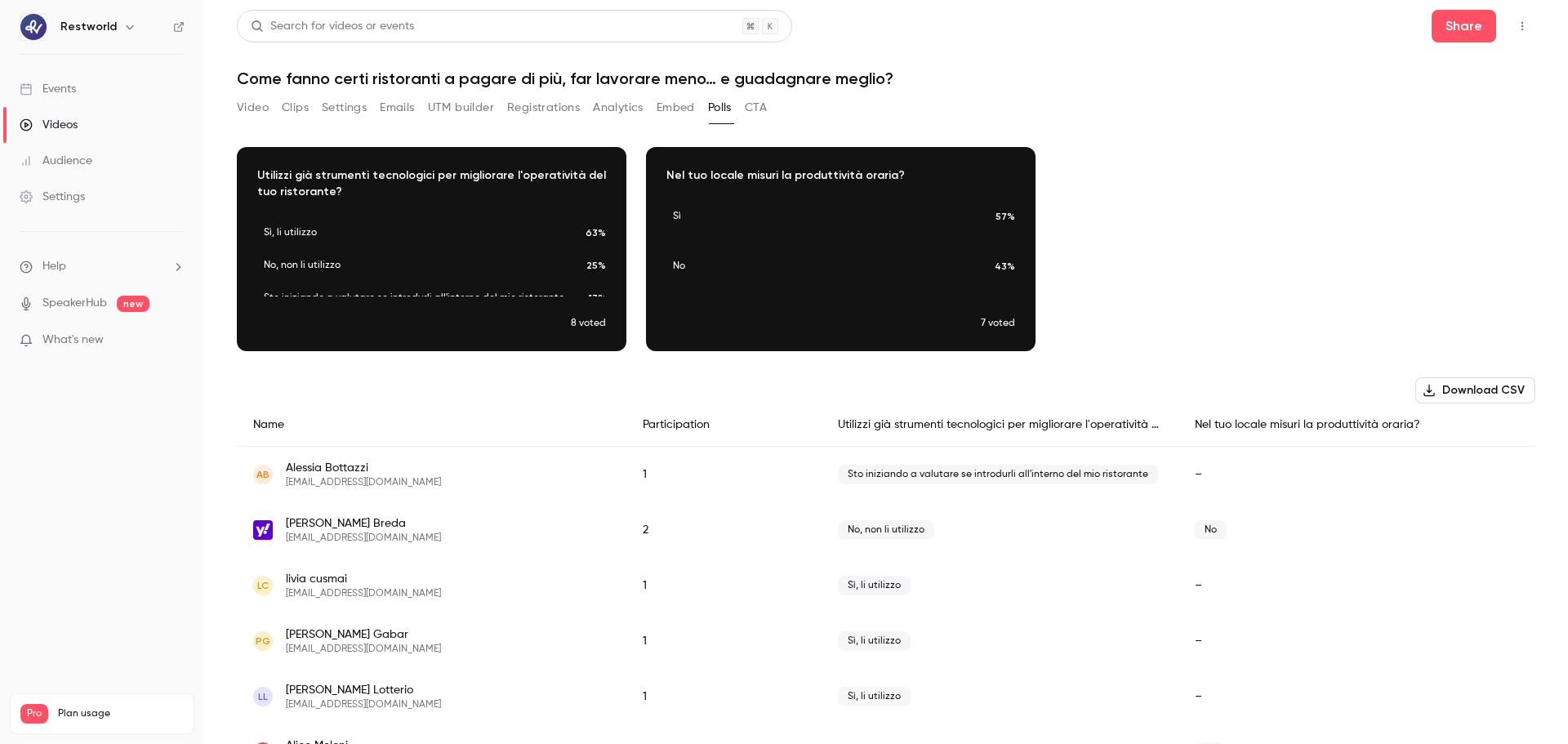
click at [761, 113] on button "CTA" at bounding box center [755, 108] width 22 height 26
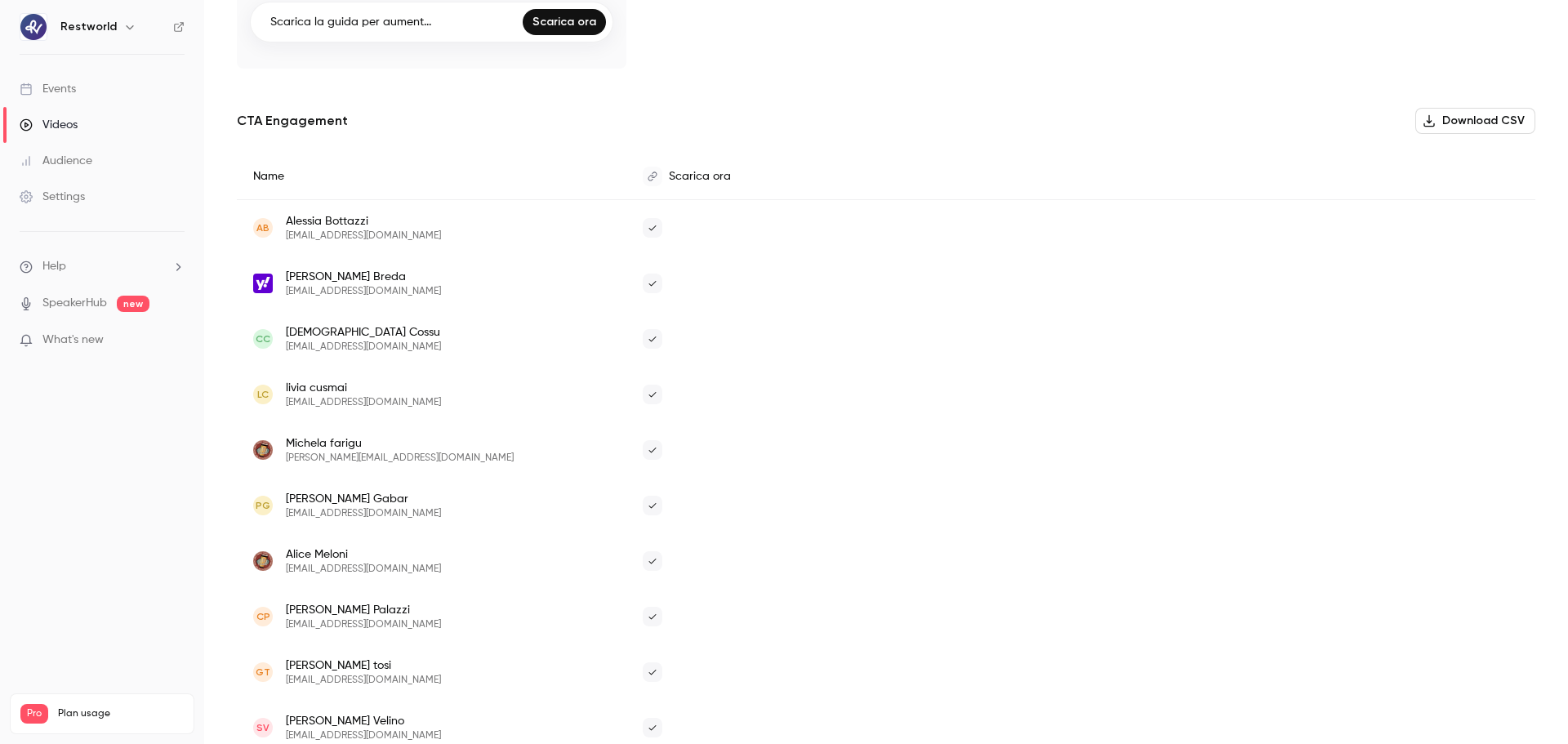
scroll to position [239, 0]
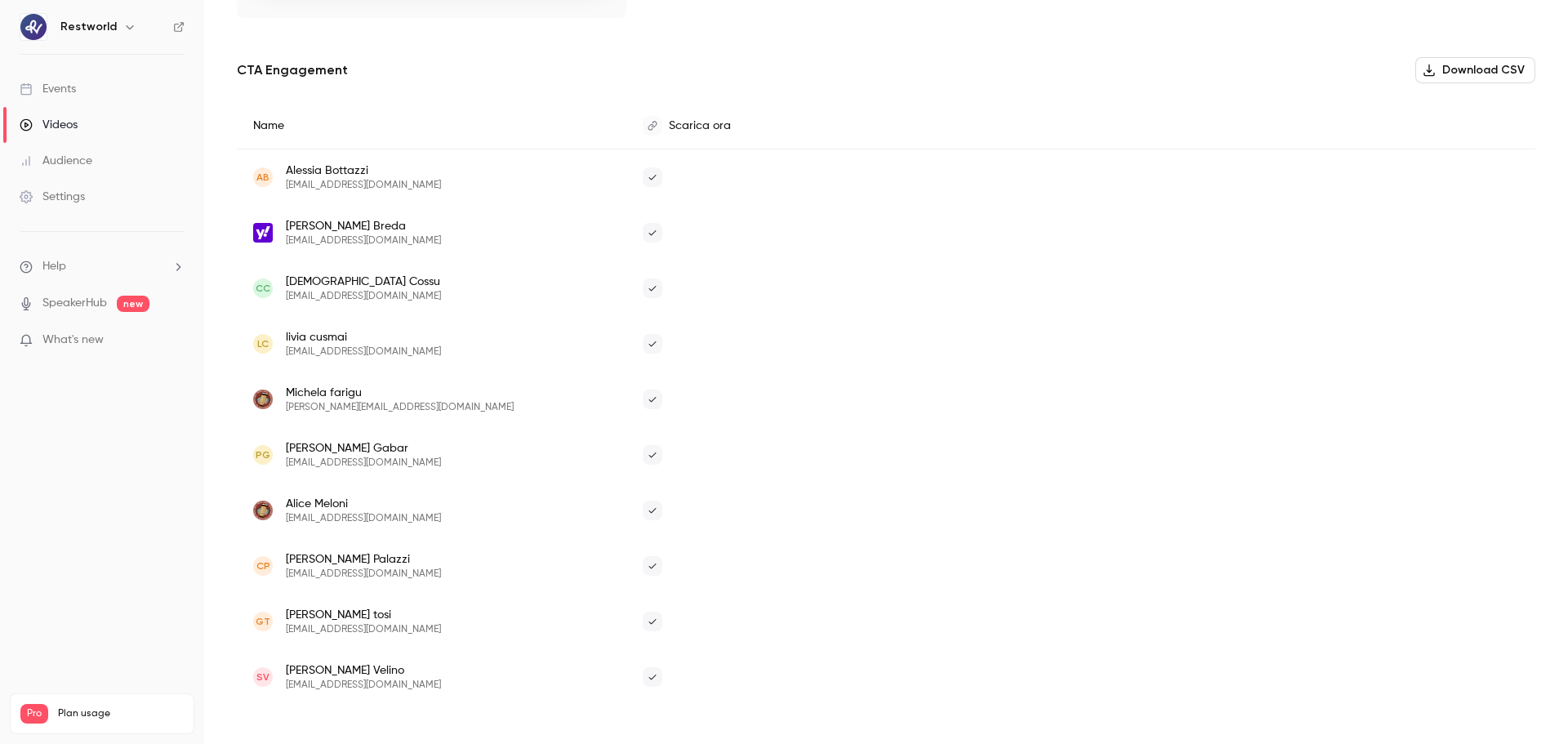
click at [1457, 72] on button "Download CSV" at bounding box center [1475, 70] width 120 height 26
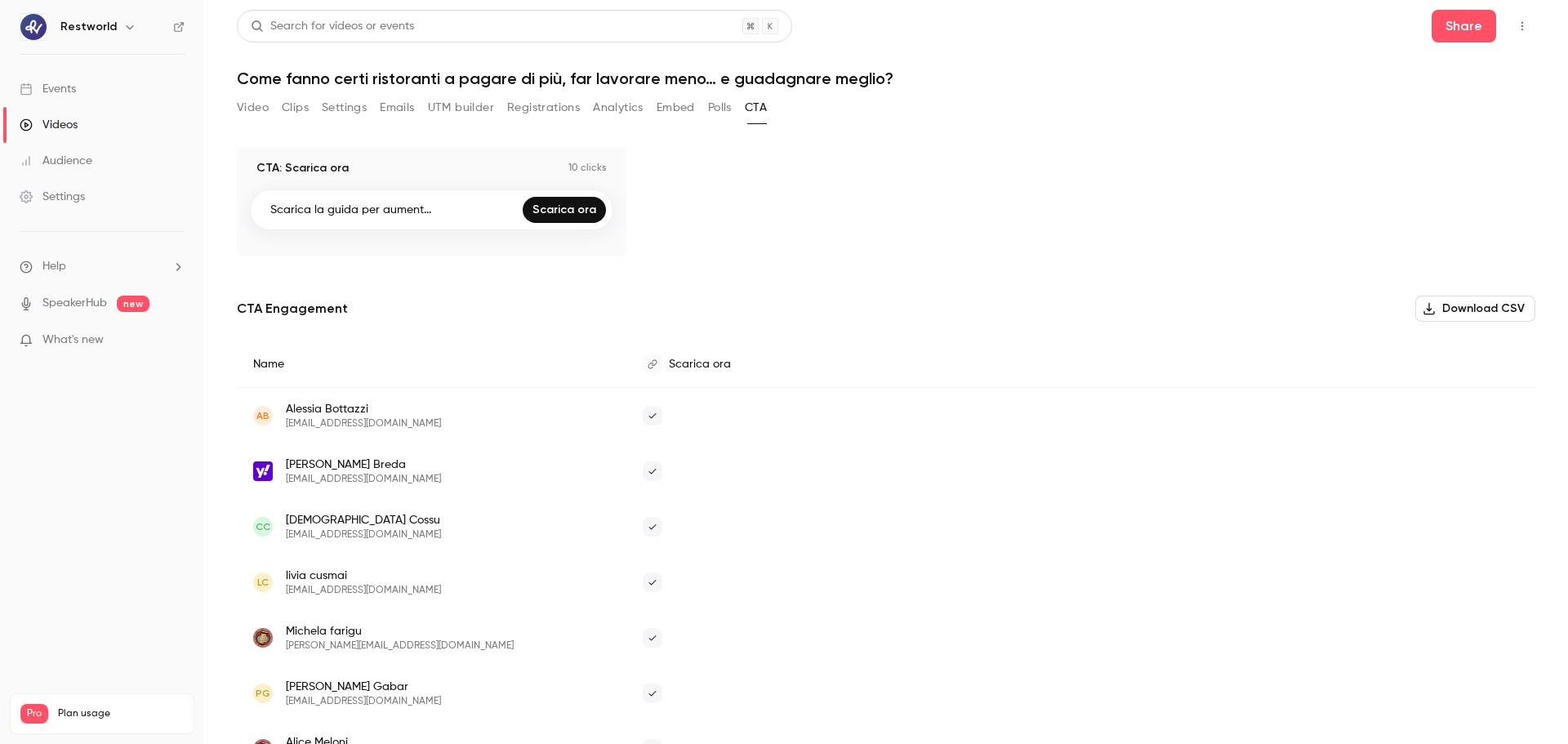
click at [543, 105] on button "Registrations" at bounding box center [544, 108] width 72 height 26
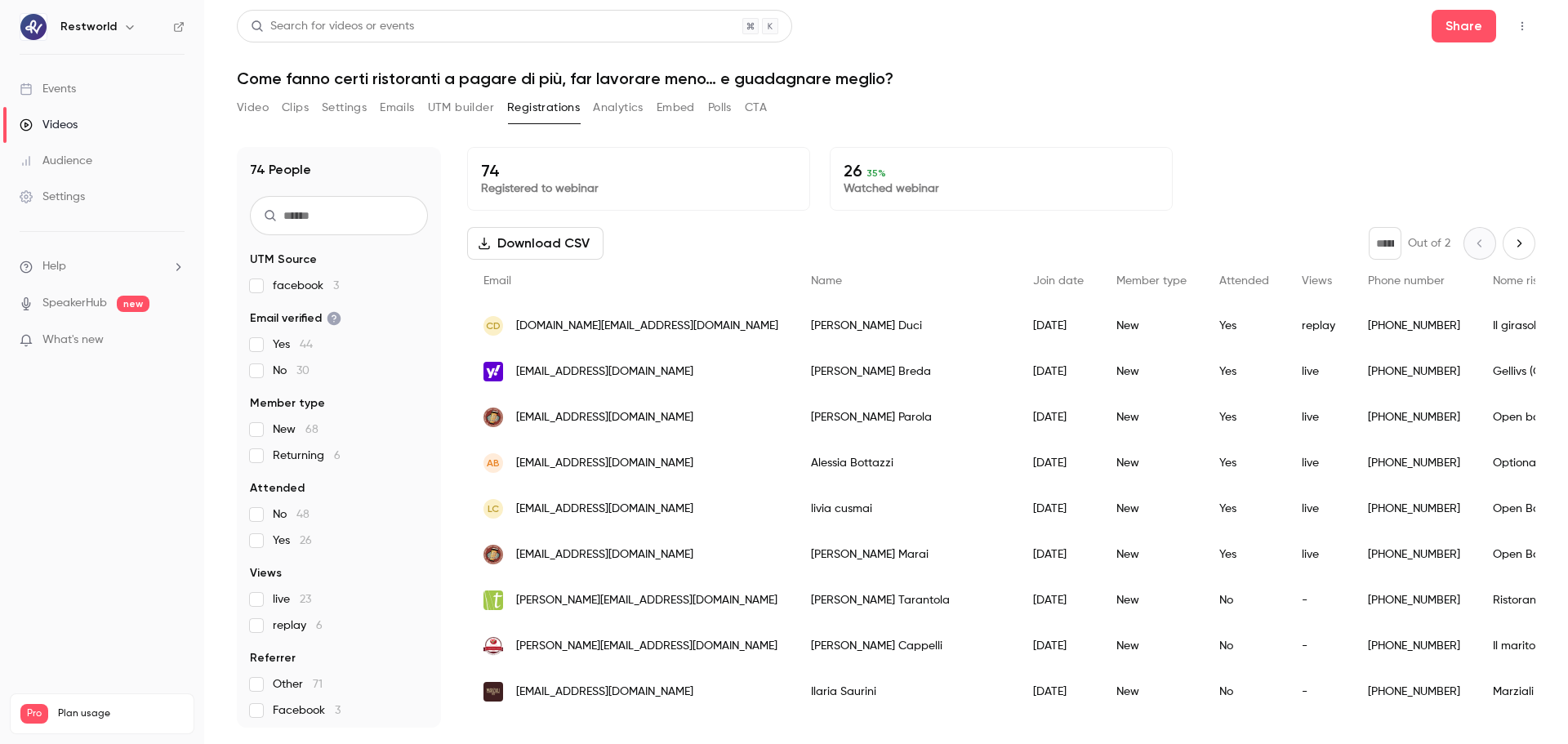
click at [257, 110] on button "Video" at bounding box center [252, 108] width 32 height 26
